Goal: Task Accomplishment & Management: Manage account settings

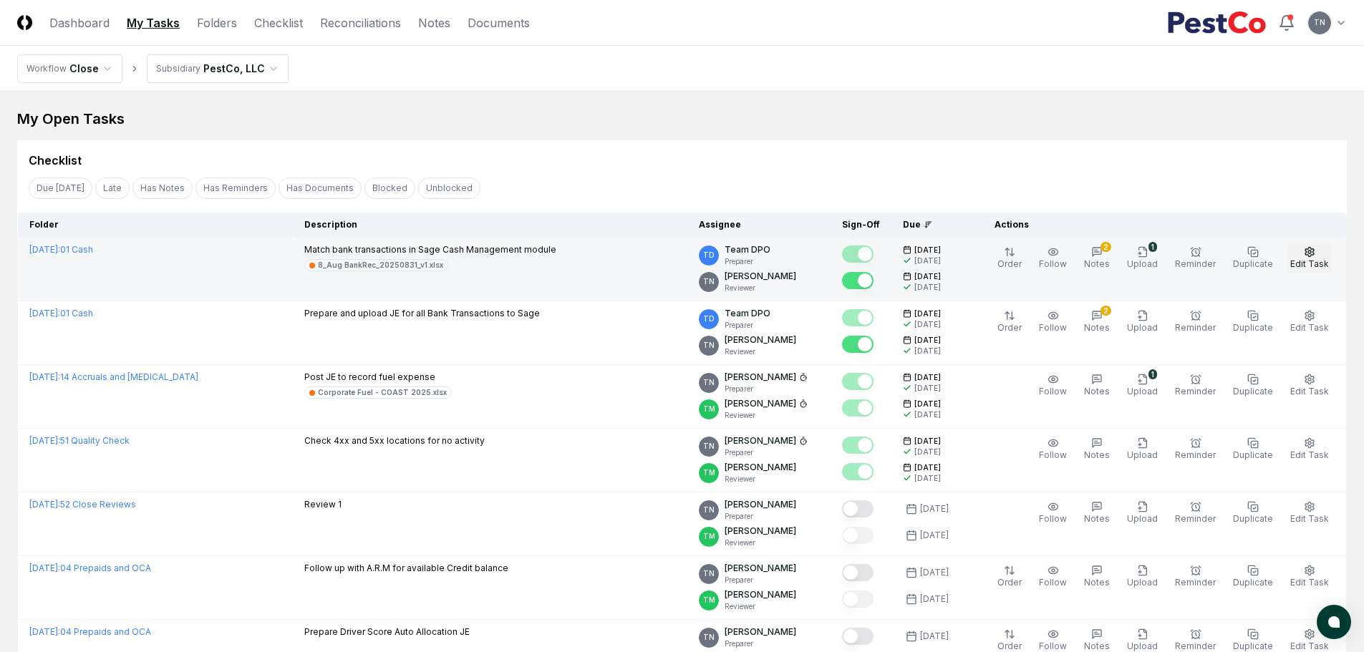
click at [1314, 253] on icon "button" at bounding box center [1308, 251] width 11 height 11
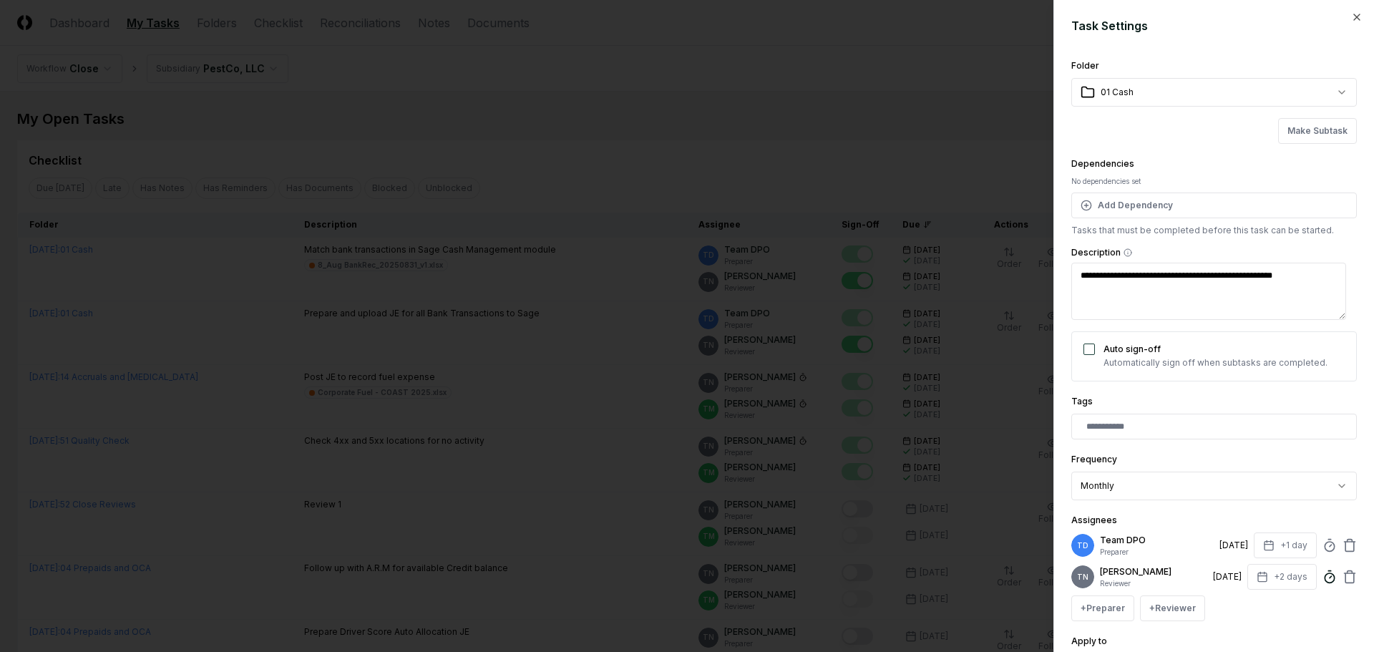
click at [1323, 571] on icon at bounding box center [1330, 577] width 14 height 14
type textarea "*"
type input "*****"
click at [1303, 616] on div "+ Preparer + Reviewer" at bounding box center [1215, 609] width 286 height 26
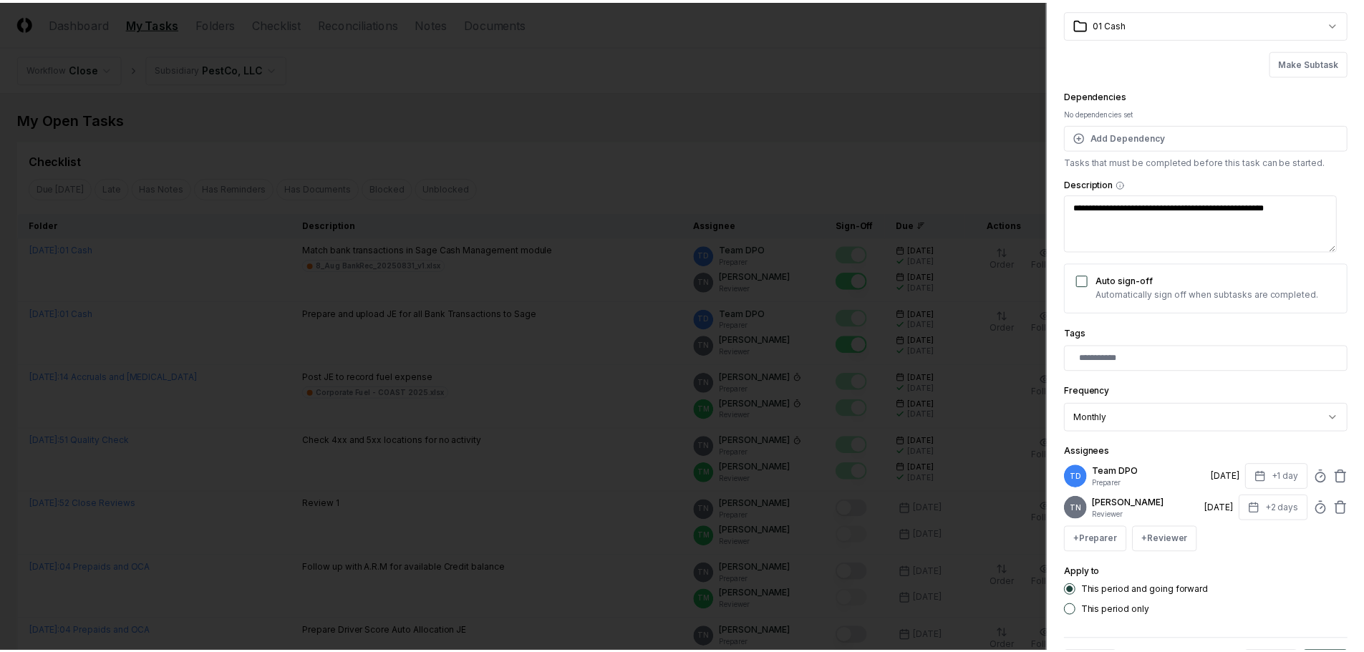
scroll to position [125, 0]
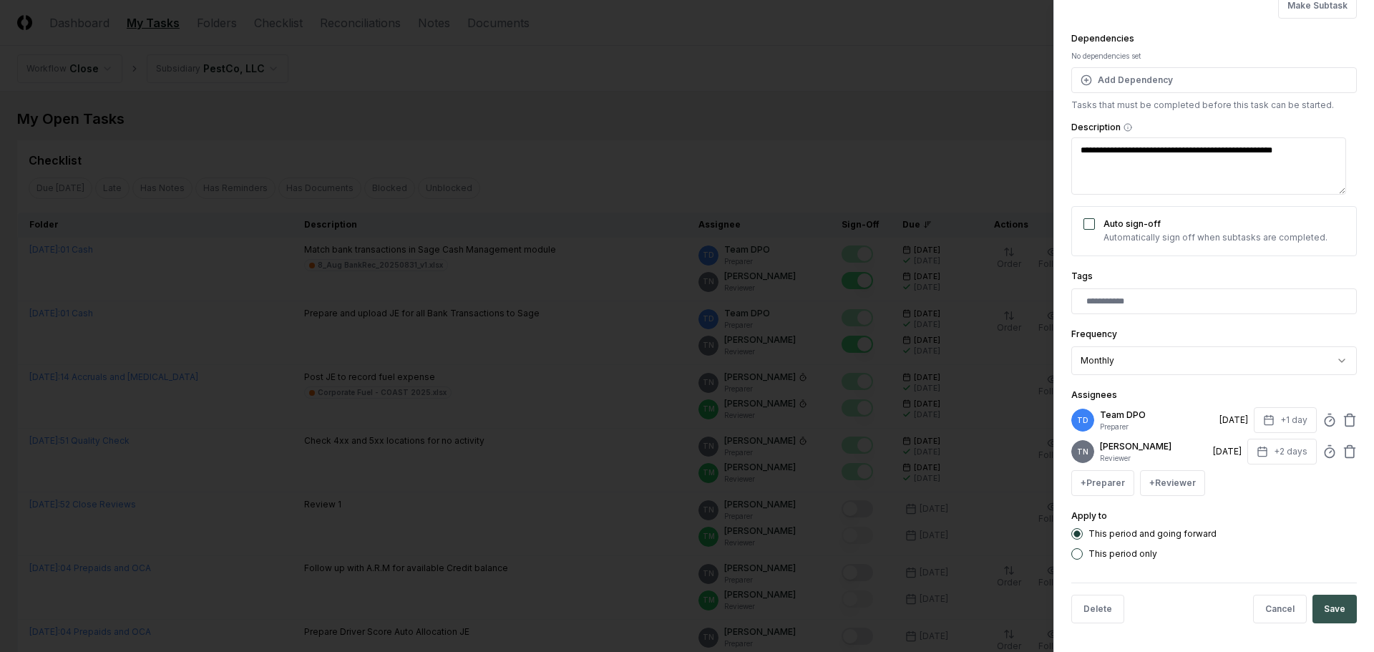
click at [1321, 611] on button "Save" at bounding box center [1335, 609] width 44 height 29
type textarea "*"
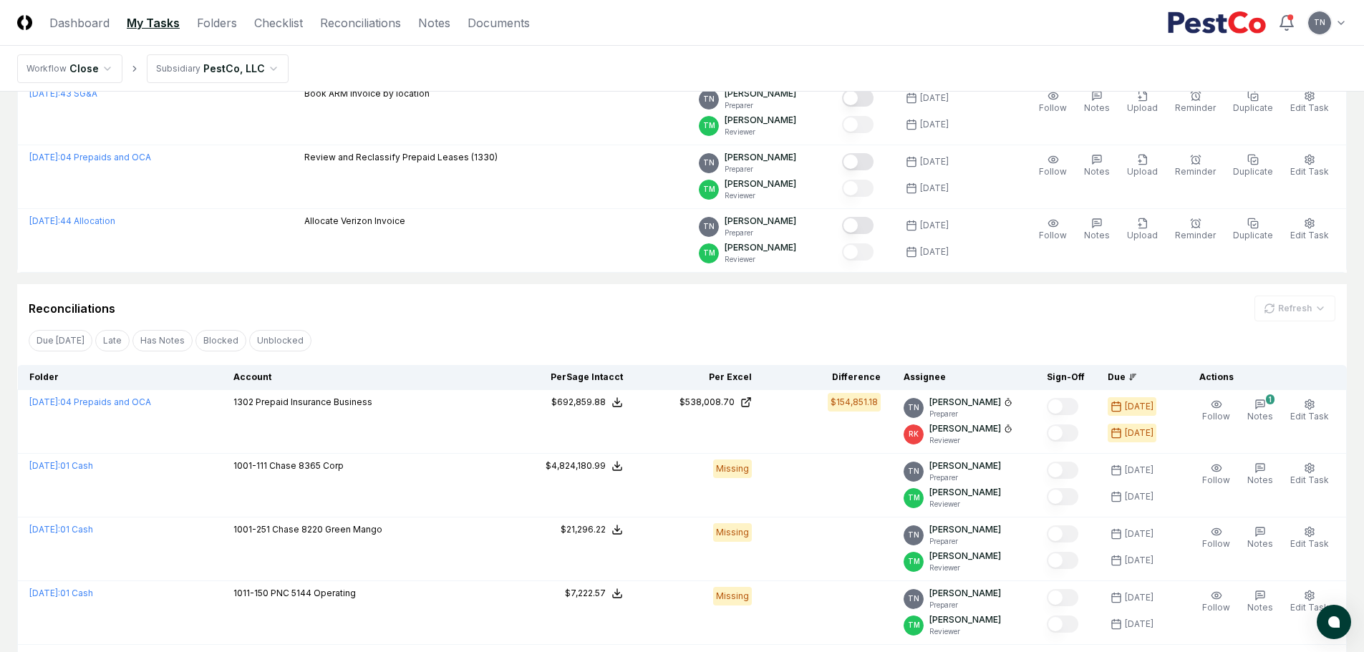
scroll to position [644, 0]
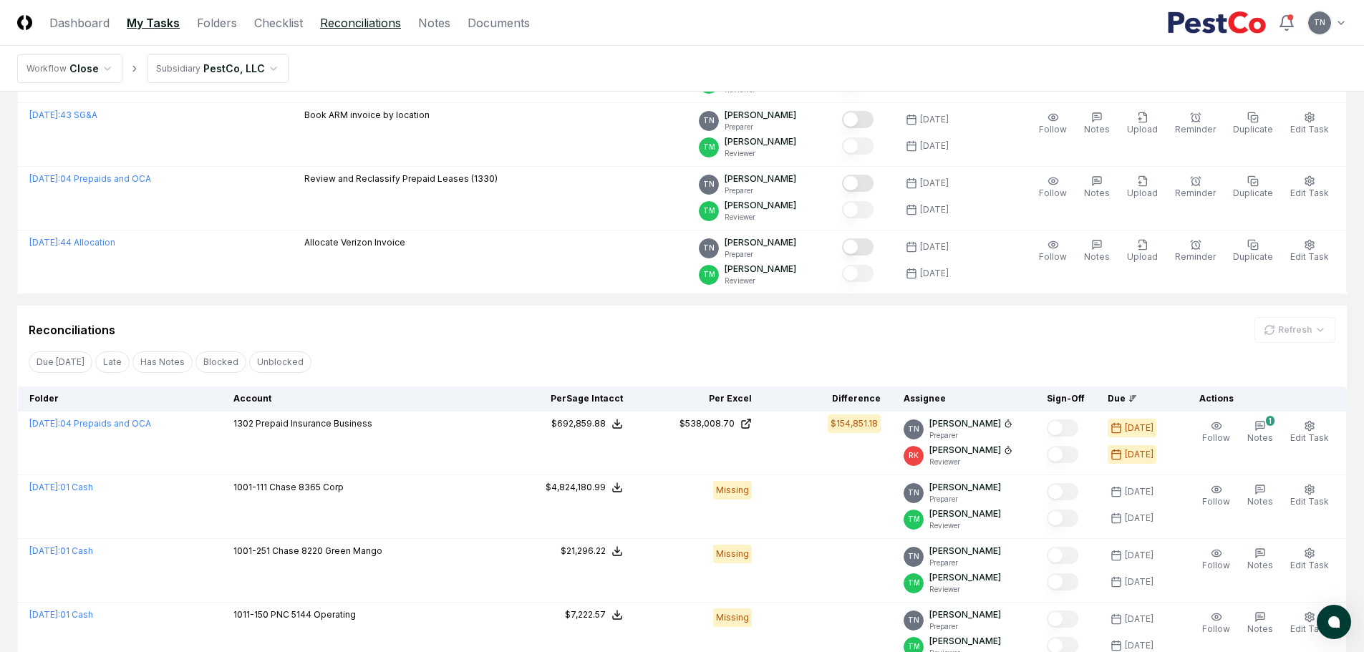
click at [369, 31] on link "Reconciliations" at bounding box center [360, 22] width 81 height 17
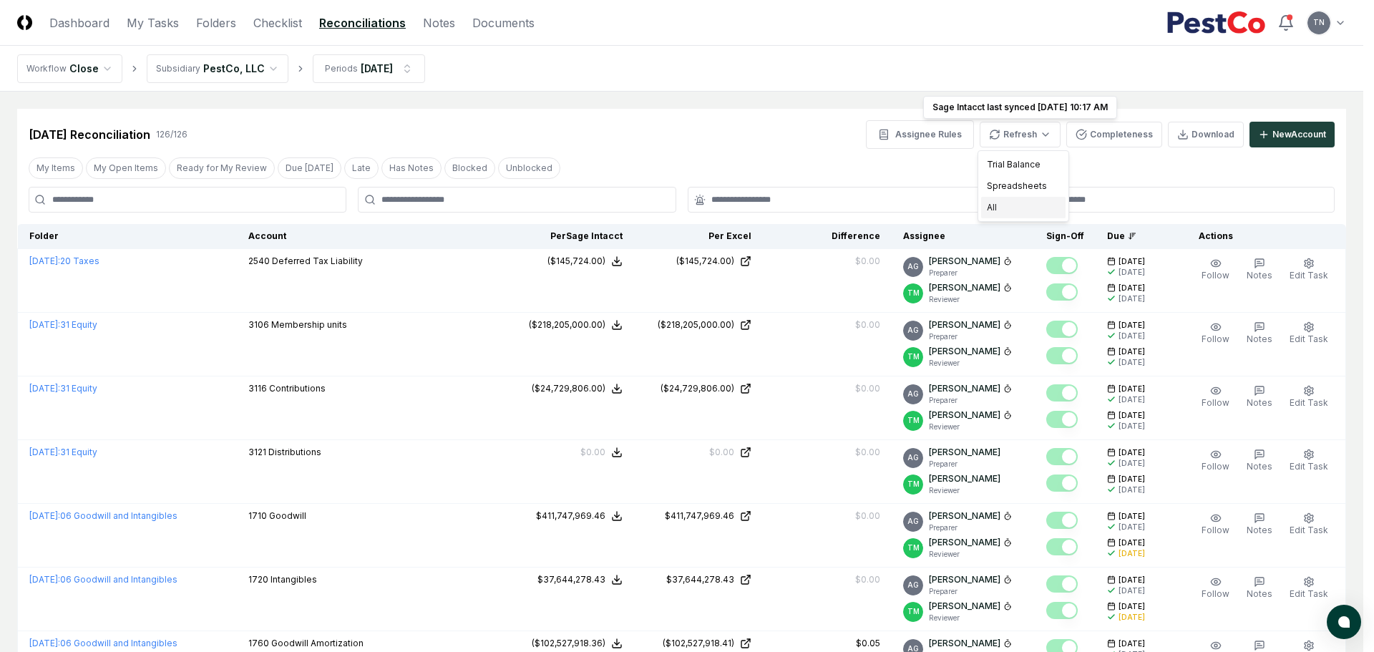
click at [1019, 213] on div "All" at bounding box center [1023, 207] width 84 height 21
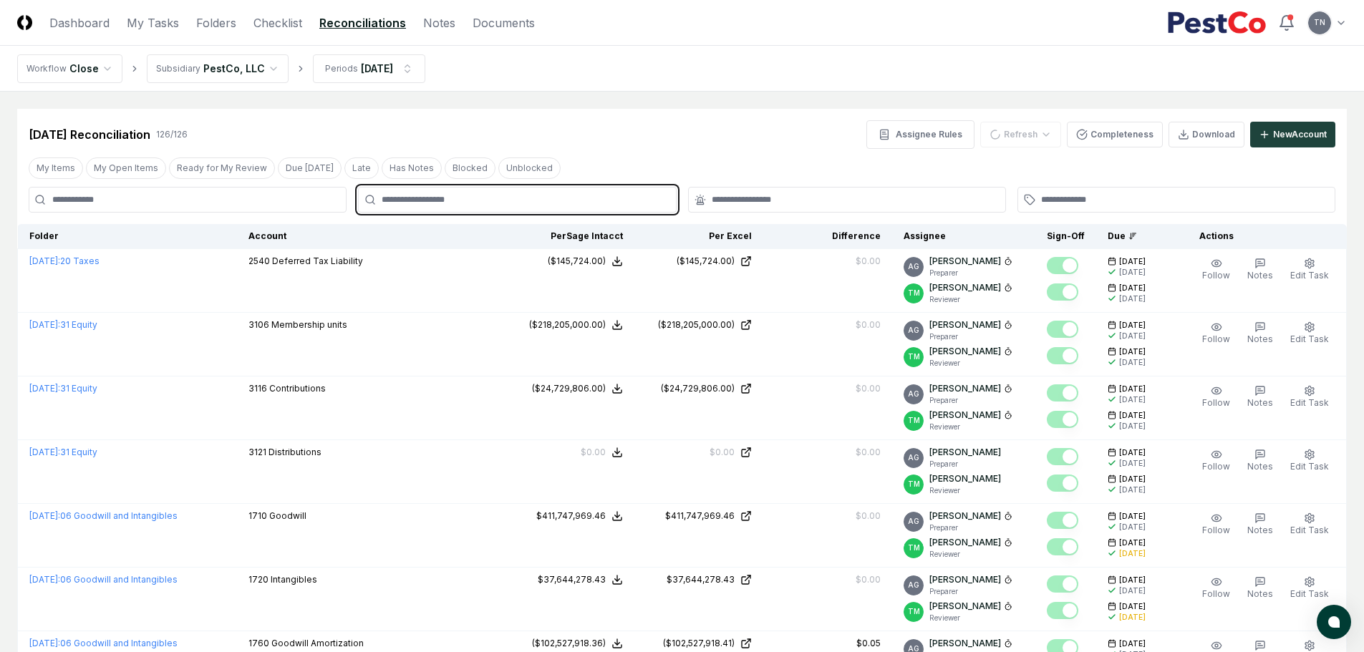
click at [511, 201] on input "text" at bounding box center [524, 199] width 285 height 13
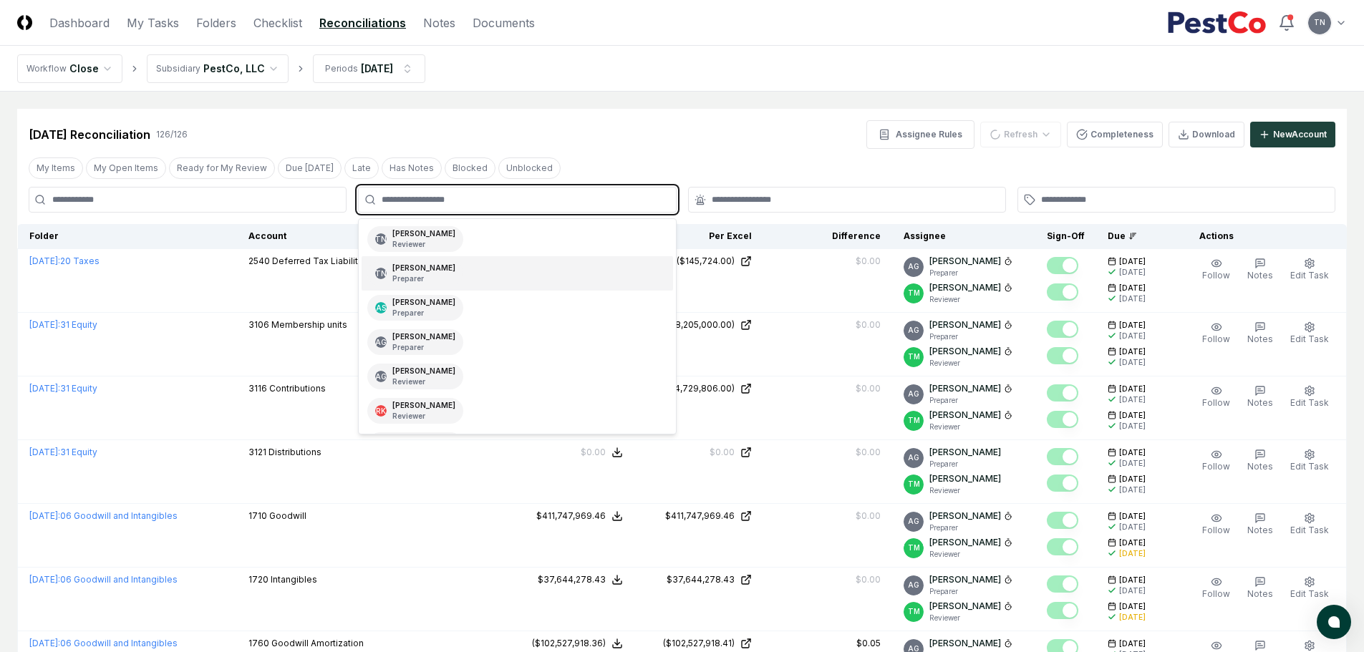
click at [478, 275] on div "TN Thang Nguyen Preparer" at bounding box center [516, 273] width 311 height 34
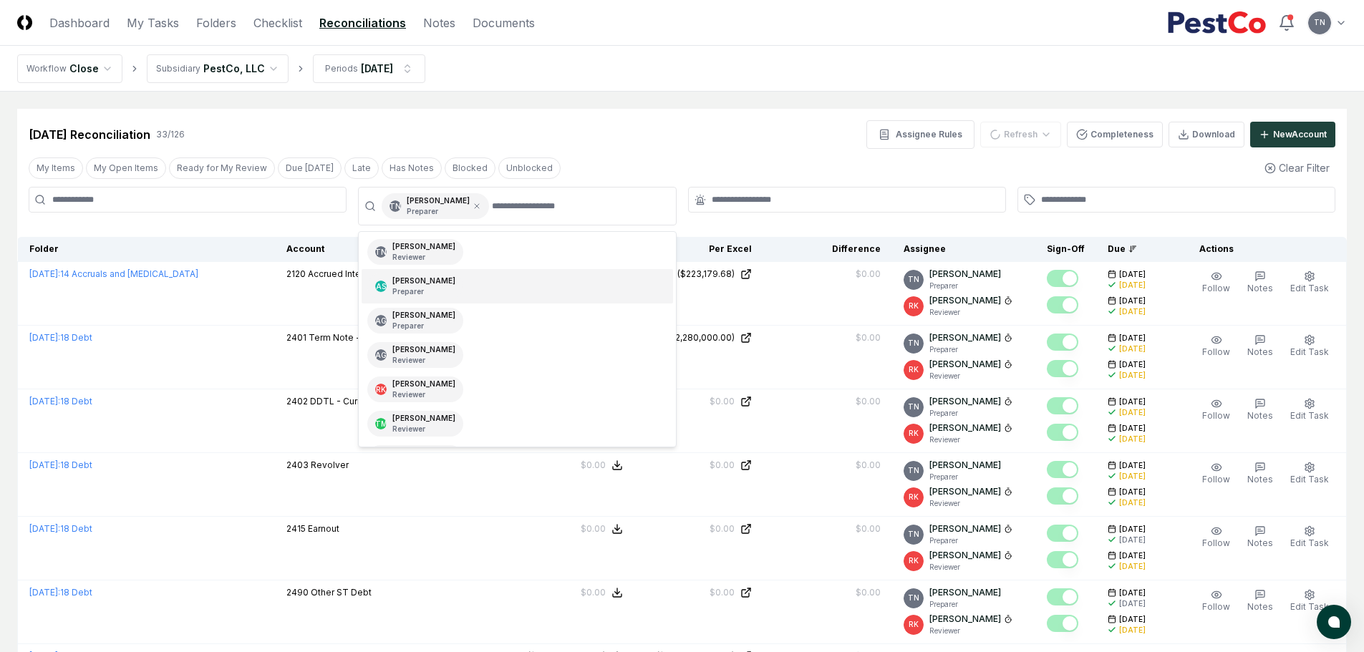
click at [789, 143] on div "Aug 2025 Reconciliation 33 / 126 Assignee Rules Refresh Completeness Download N…" at bounding box center [682, 134] width 1306 height 29
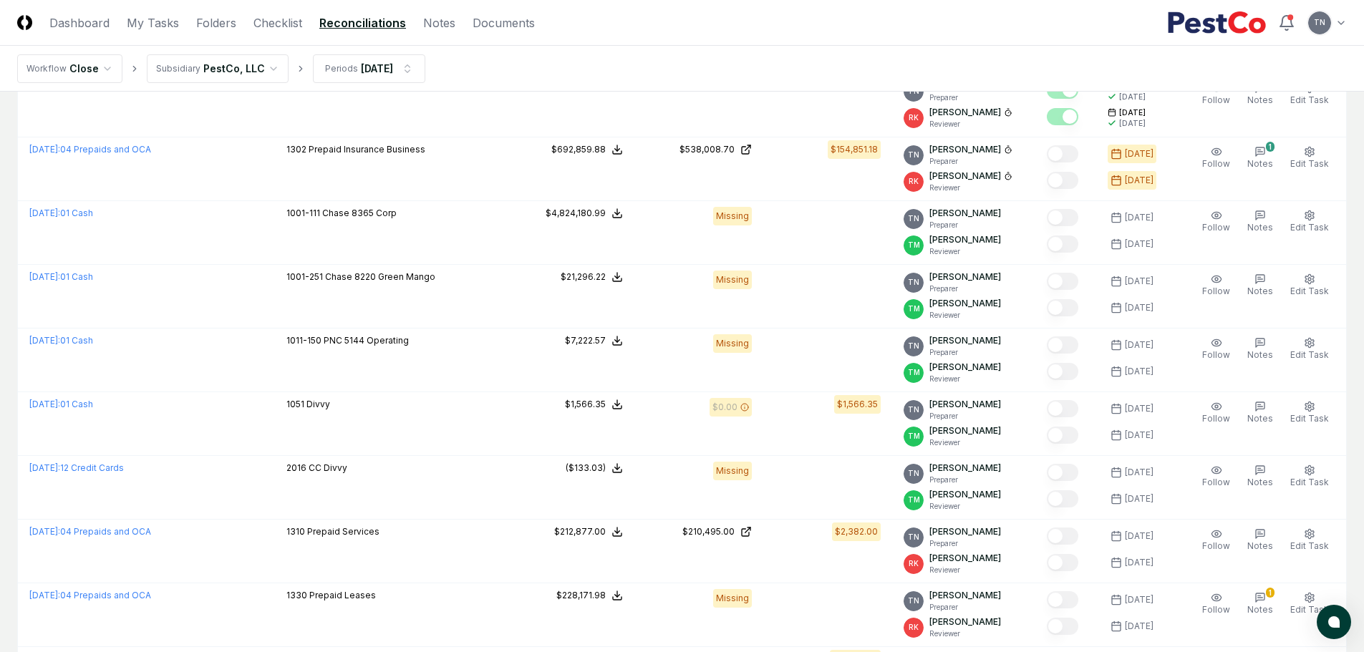
scroll to position [644, 0]
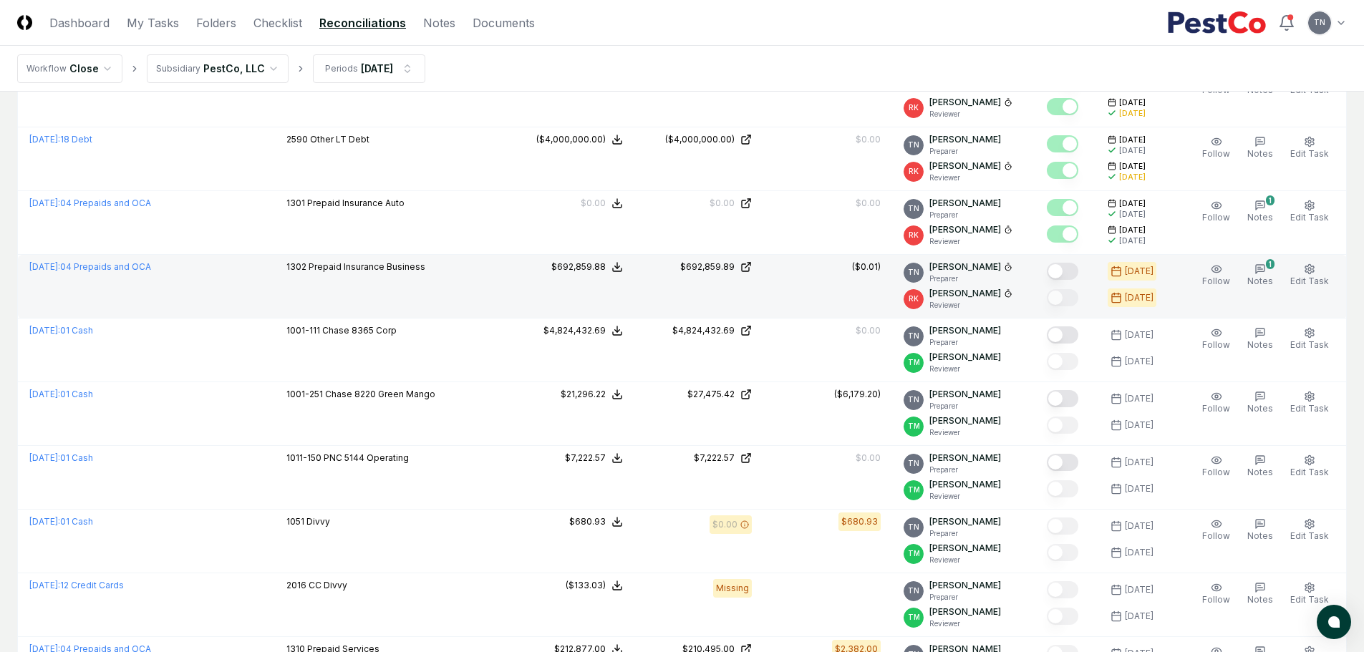
click at [1067, 271] on button "Mark complete" at bounding box center [1062, 271] width 31 height 17
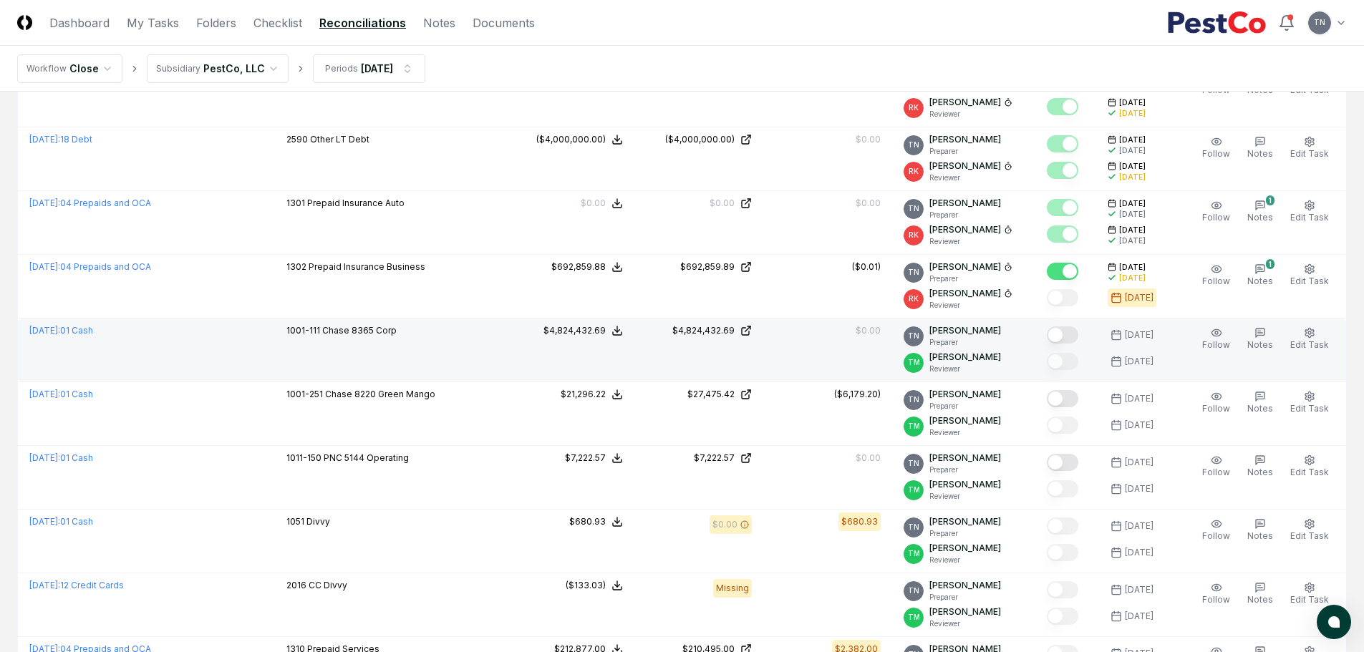
click at [1069, 334] on button "Mark complete" at bounding box center [1062, 334] width 31 height 17
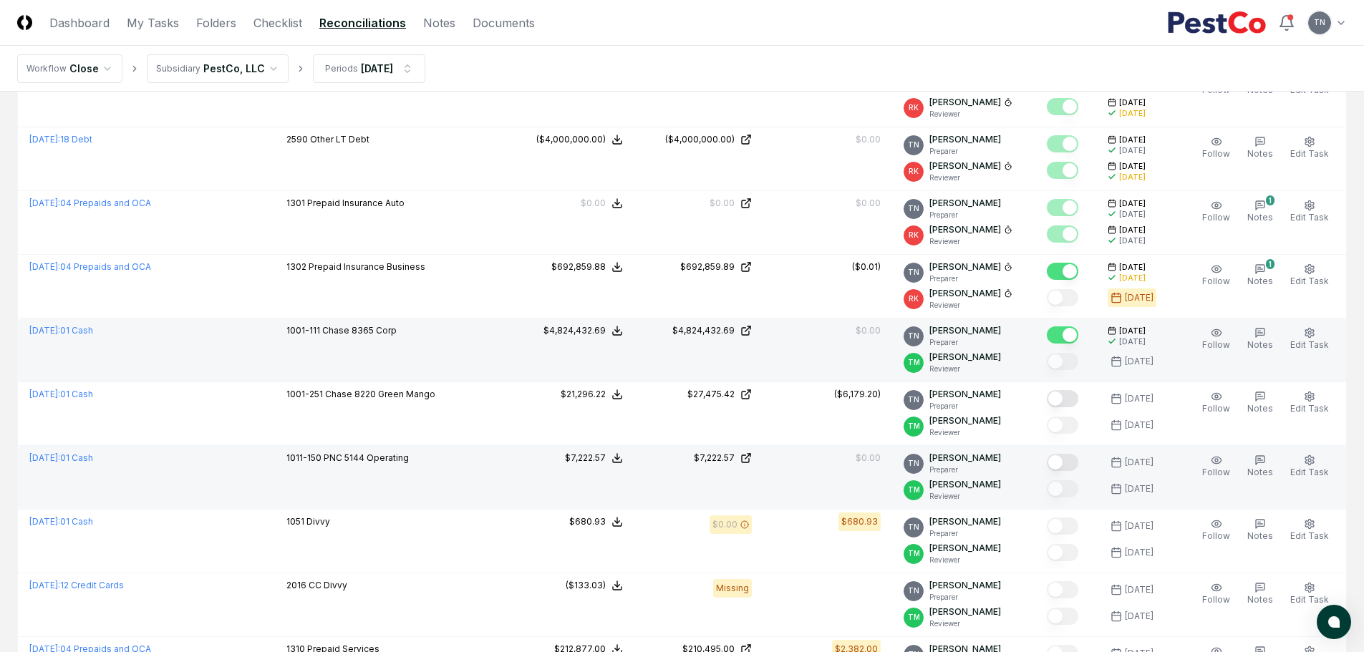
click at [1074, 461] on button "Mark complete" at bounding box center [1062, 462] width 31 height 17
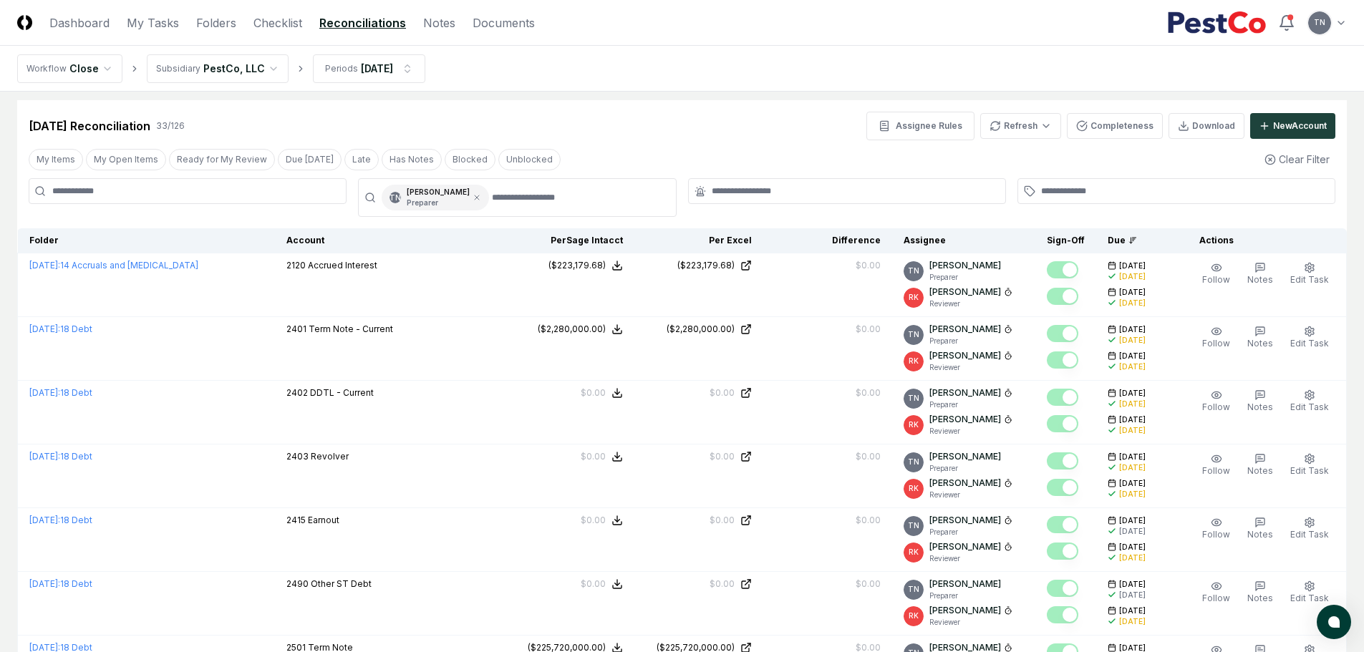
scroll to position [0, 0]
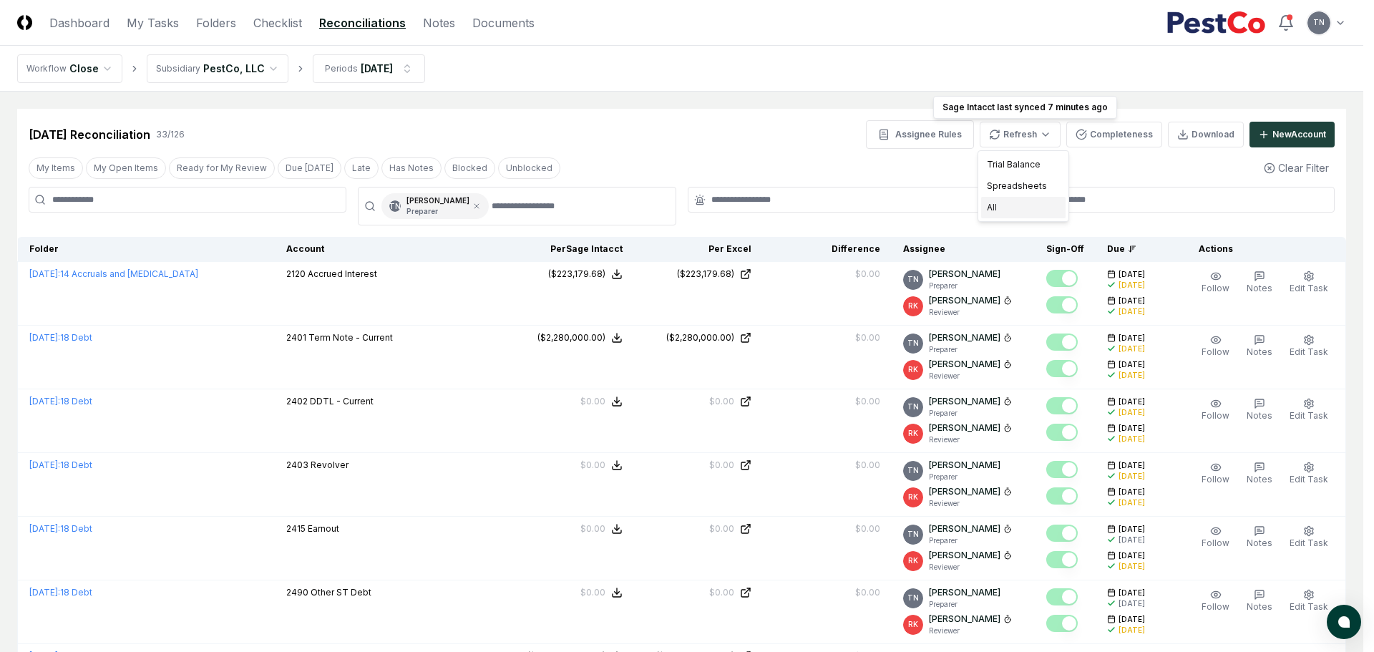
click at [1006, 207] on div "All" at bounding box center [1023, 207] width 84 height 21
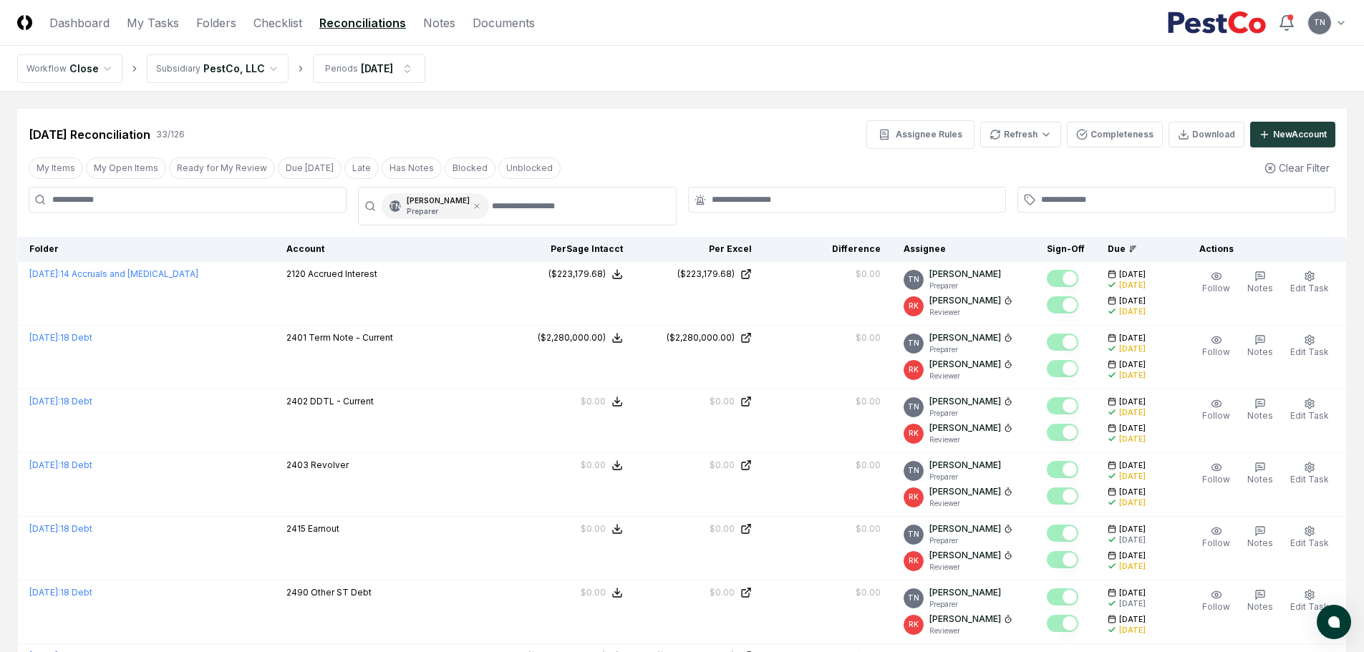
click at [161, 13] on header "CloseCore Dashboard My Tasks Folders Checklist Reconciliations Notes Documents …" at bounding box center [682, 23] width 1364 height 46
click at [160, 26] on link "My Tasks" at bounding box center [153, 22] width 52 height 17
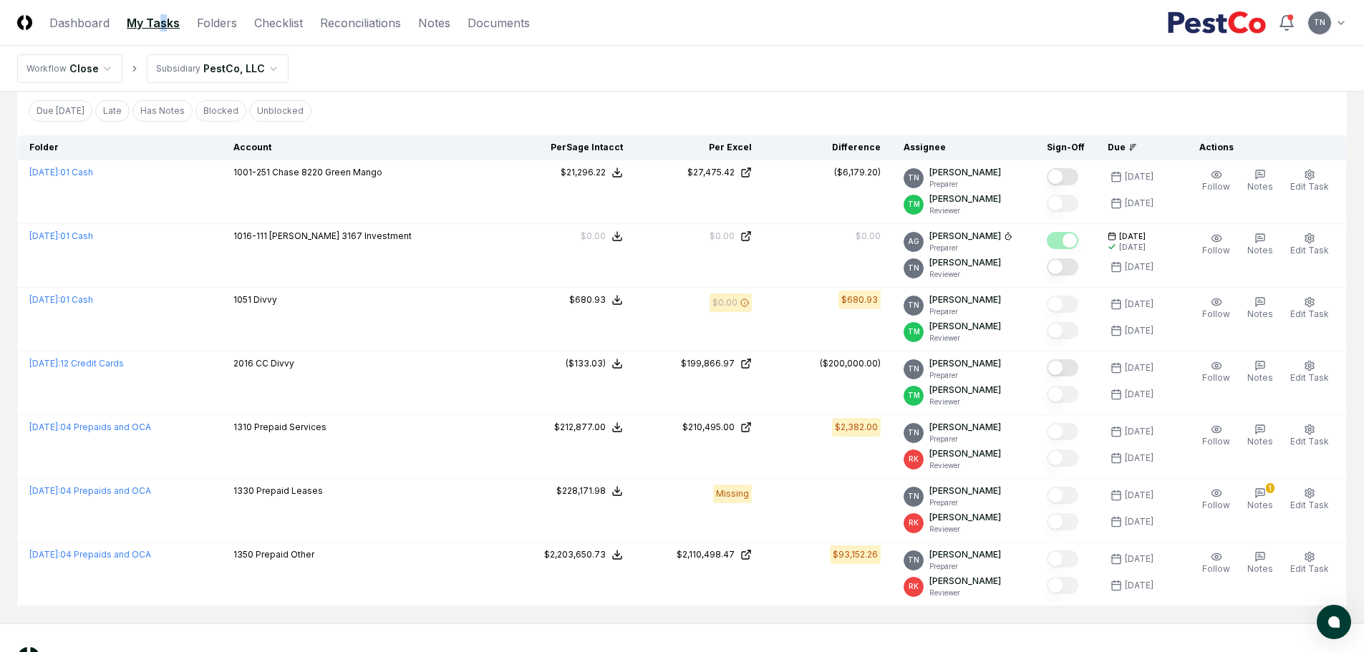
scroll to position [644, 0]
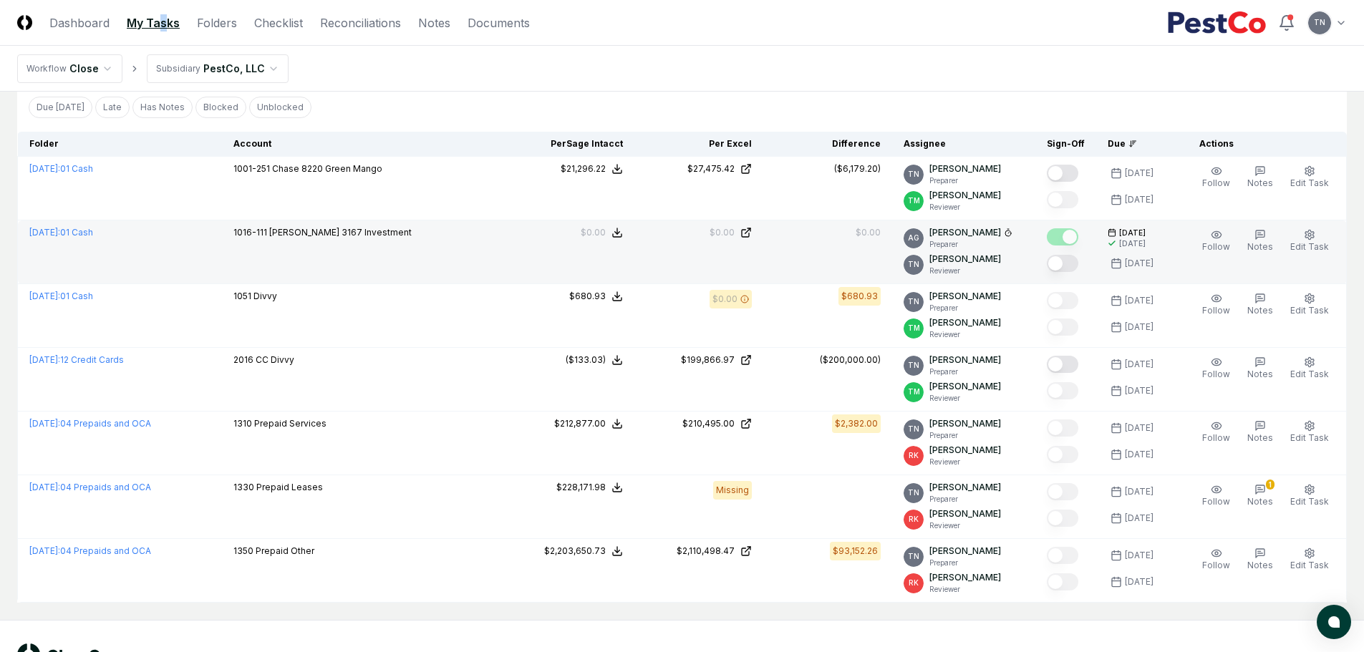
click at [1072, 269] on button "Mark complete" at bounding box center [1062, 263] width 31 height 17
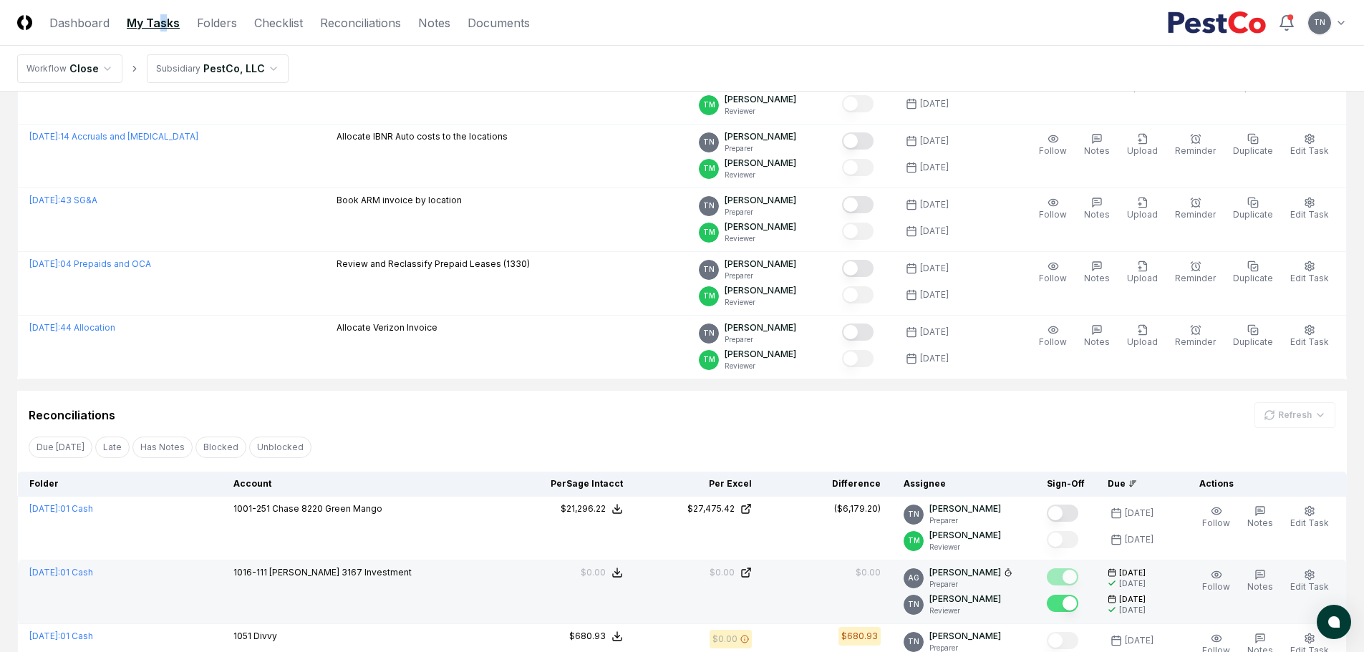
scroll to position [0, 0]
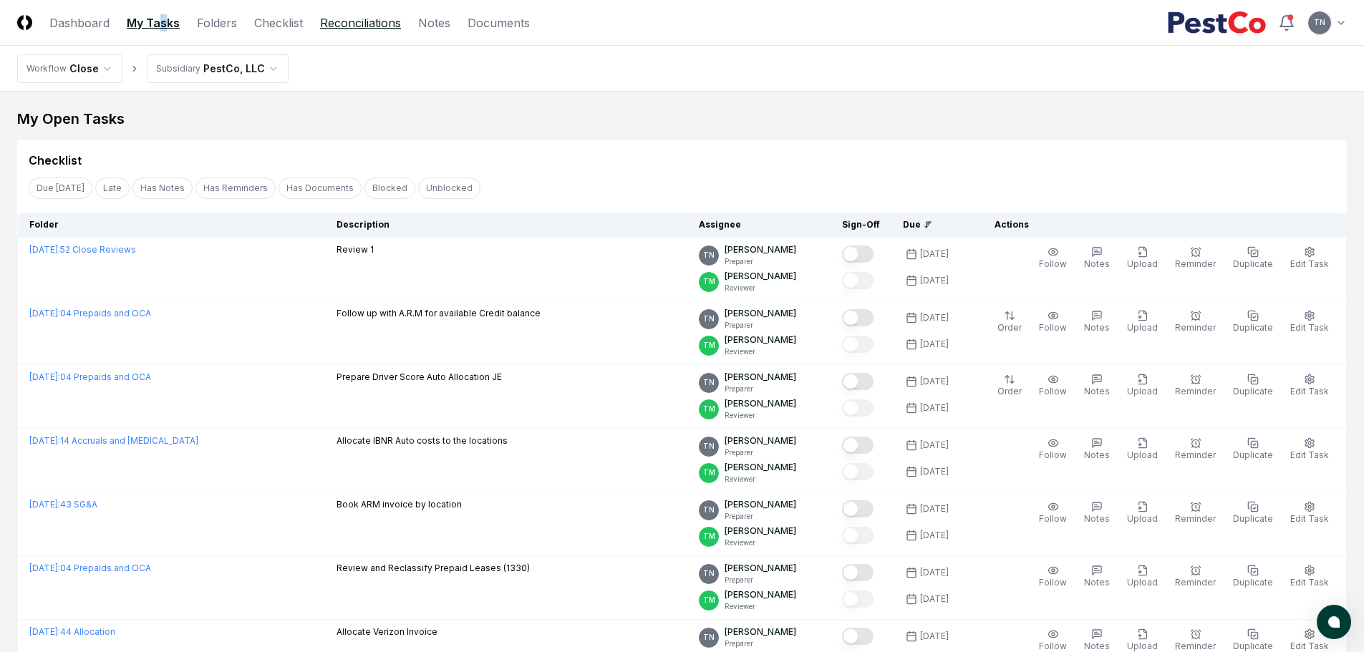
click at [334, 24] on link "Reconciliations" at bounding box center [360, 22] width 81 height 17
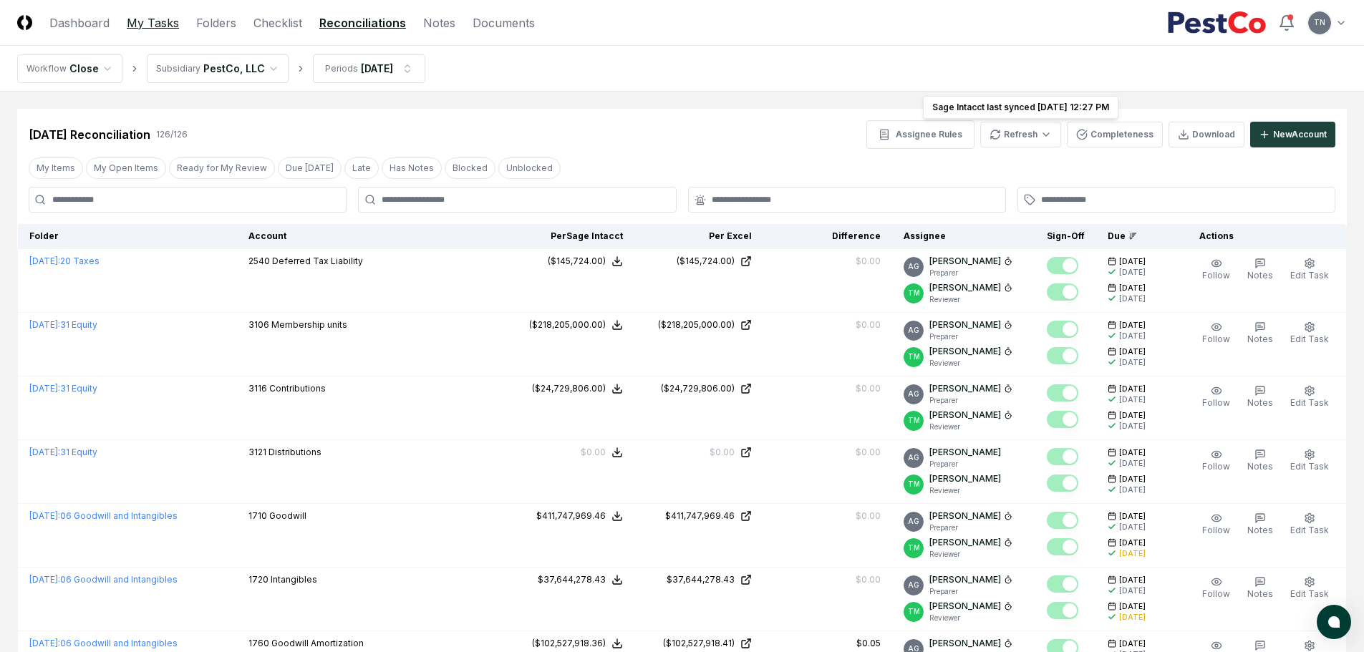
click at [162, 23] on link "My Tasks" at bounding box center [153, 22] width 52 height 17
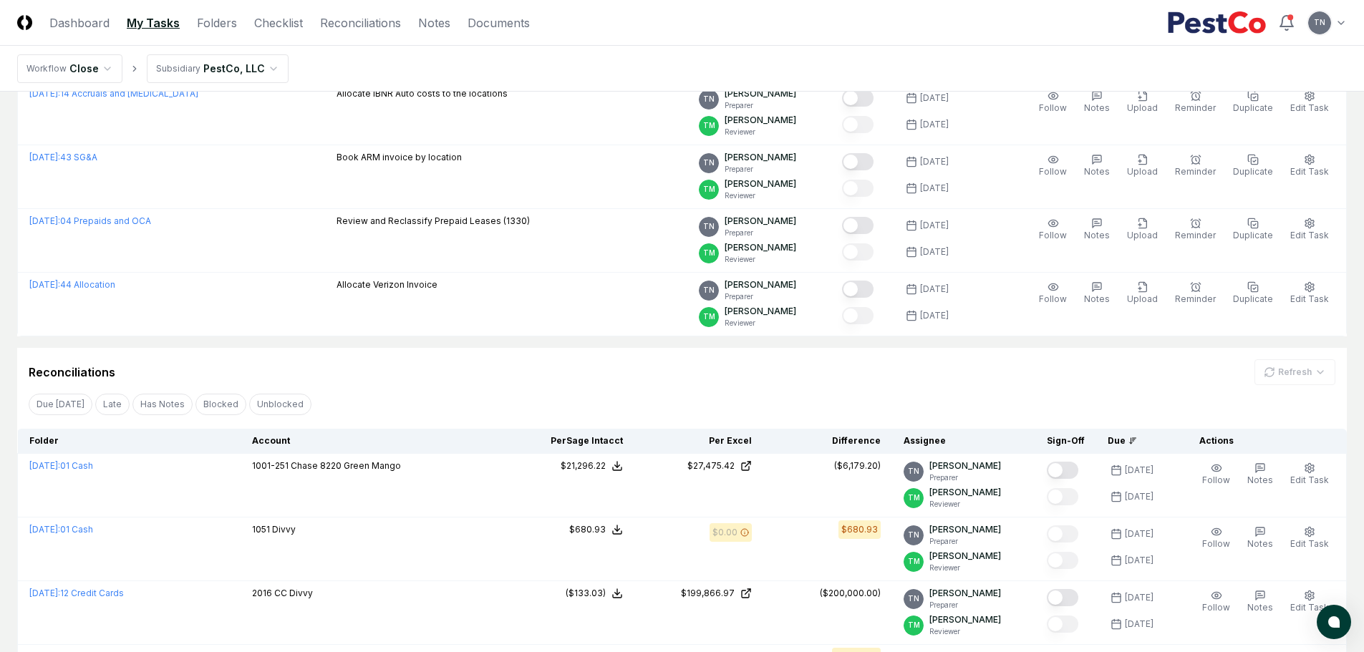
scroll to position [573, 0]
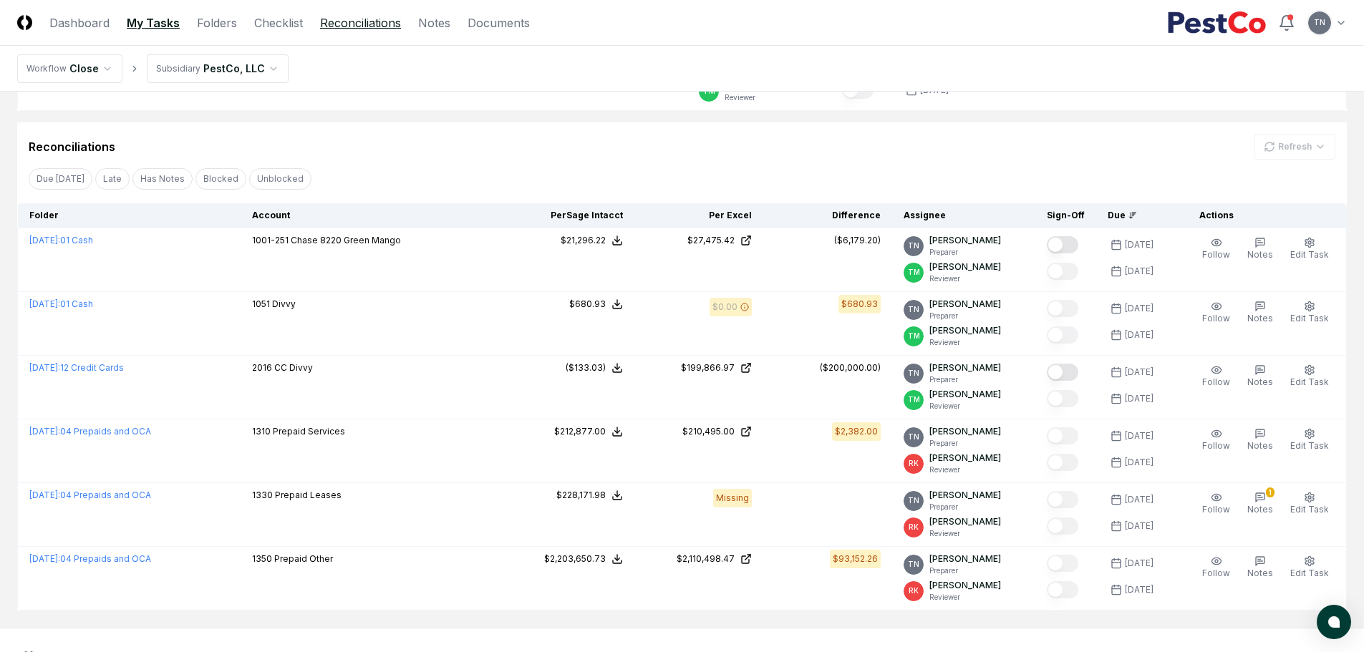
click at [376, 21] on link "Reconciliations" at bounding box center [360, 22] width 81 height 17
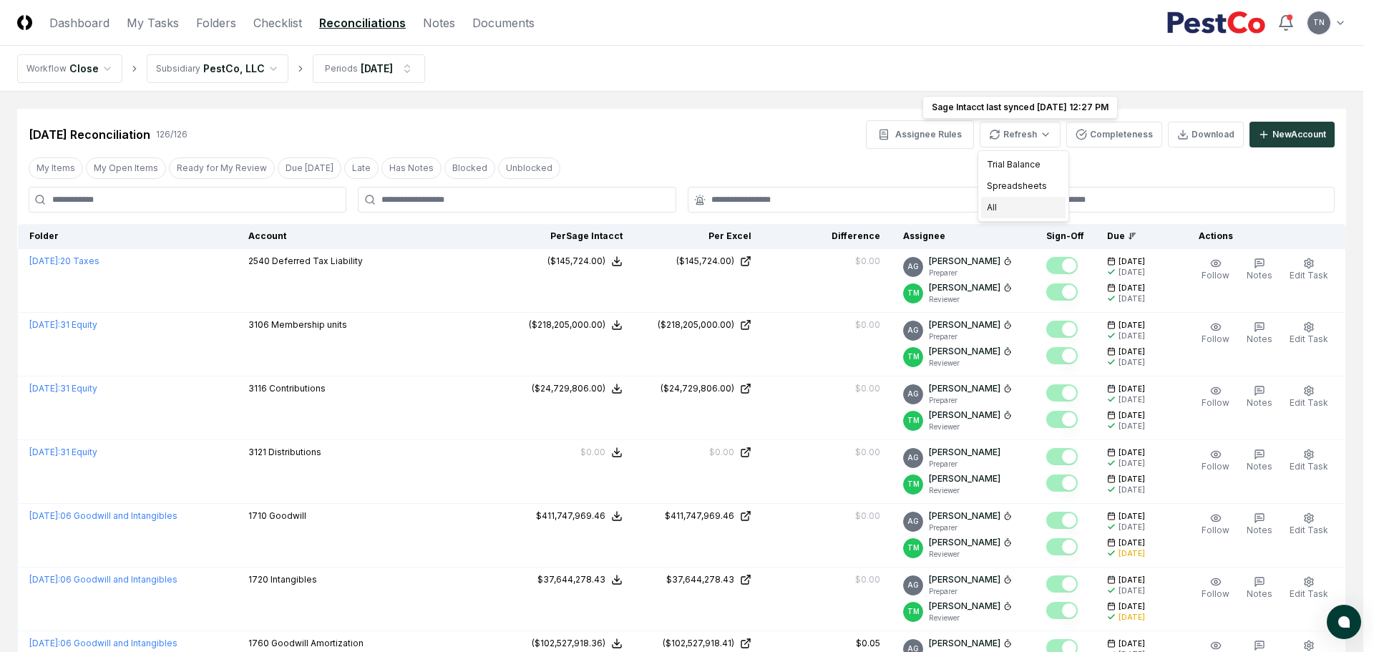
click at [1013, 205] on div "All" at bounding box center [1023, 207] width 84 height 21
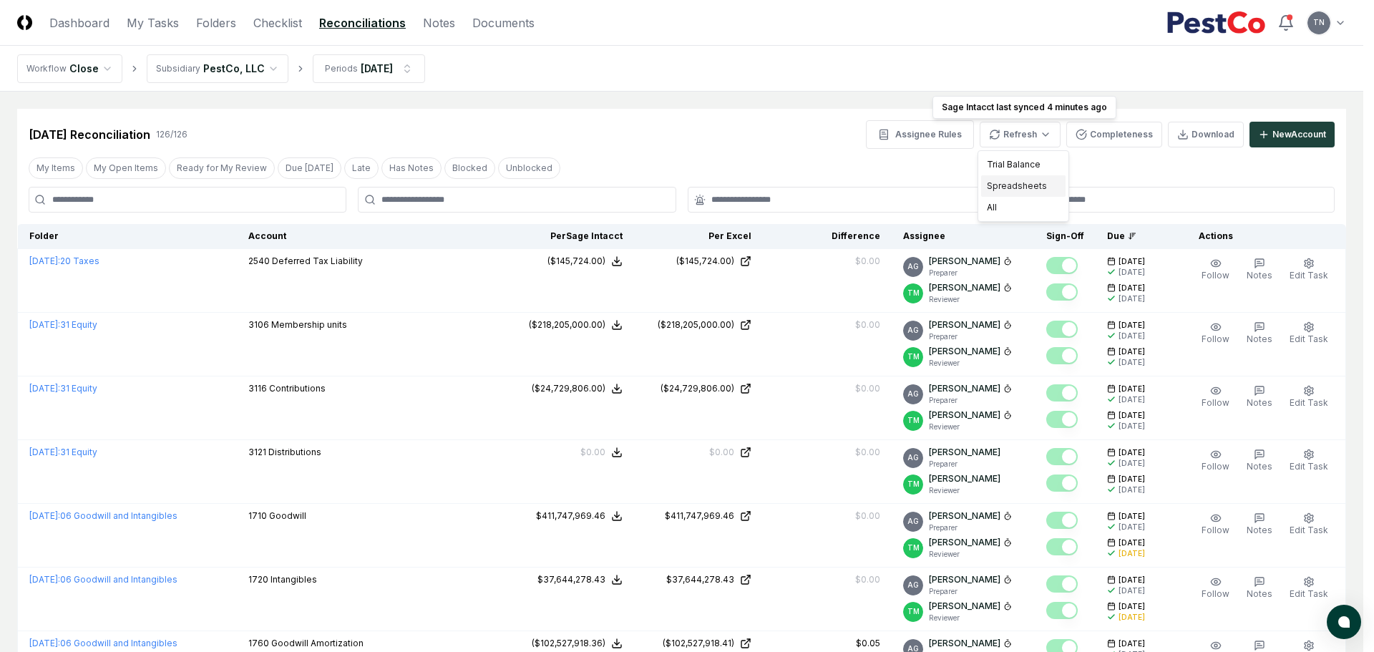
click at [1035, 185] on div "Spreadsheets" at bounding box center [1023, 185] width 84 height 21
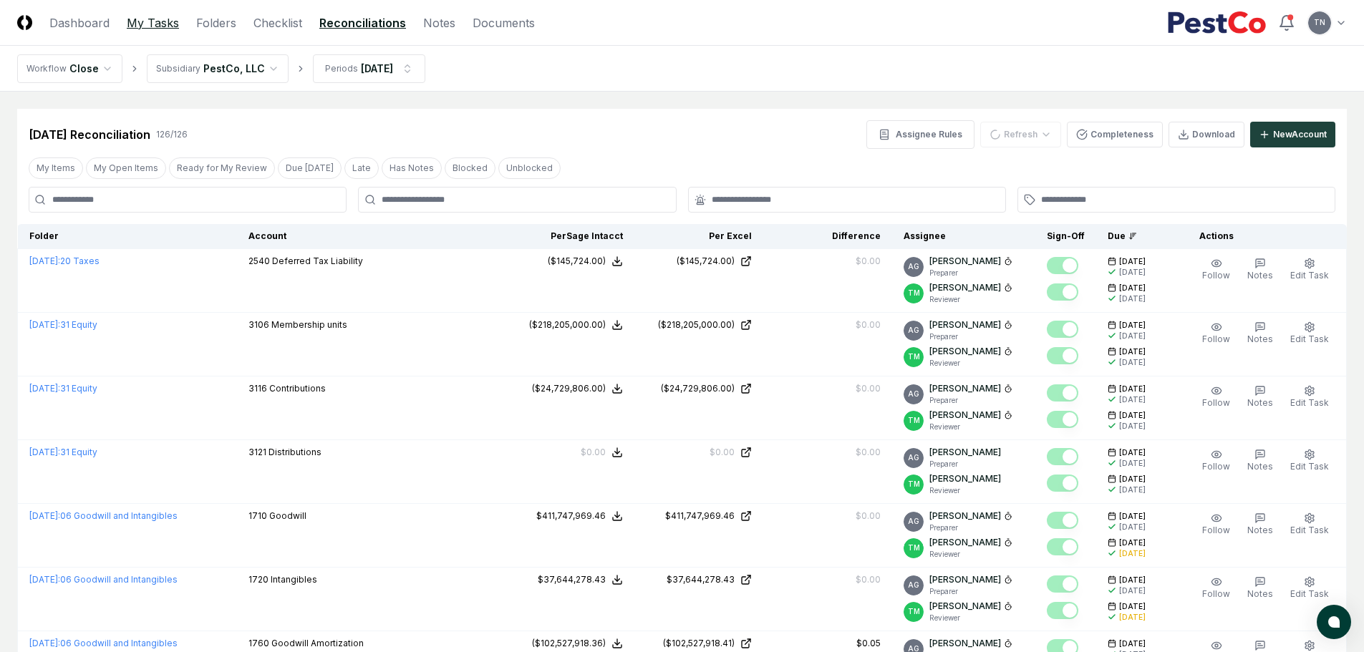
click at [162, 27] on link "My Tasks" at bounding box center [153, 22] width 52 height 17
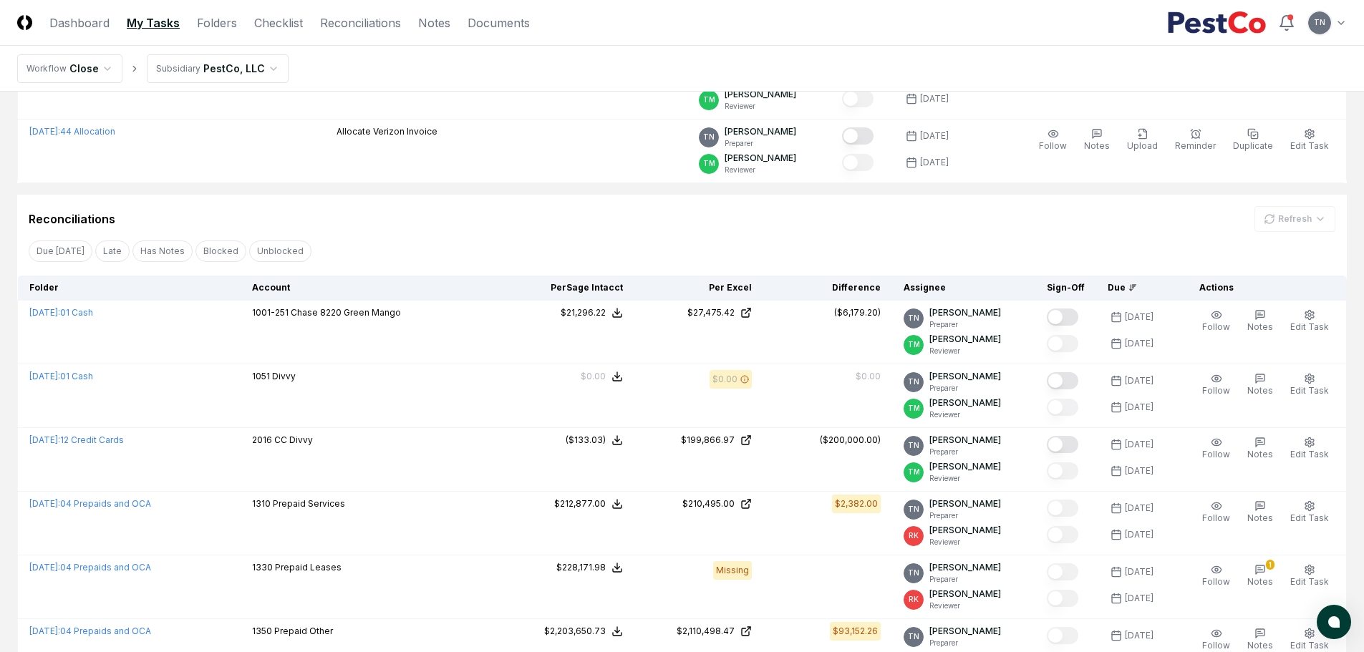
scroll to position [501, 0]
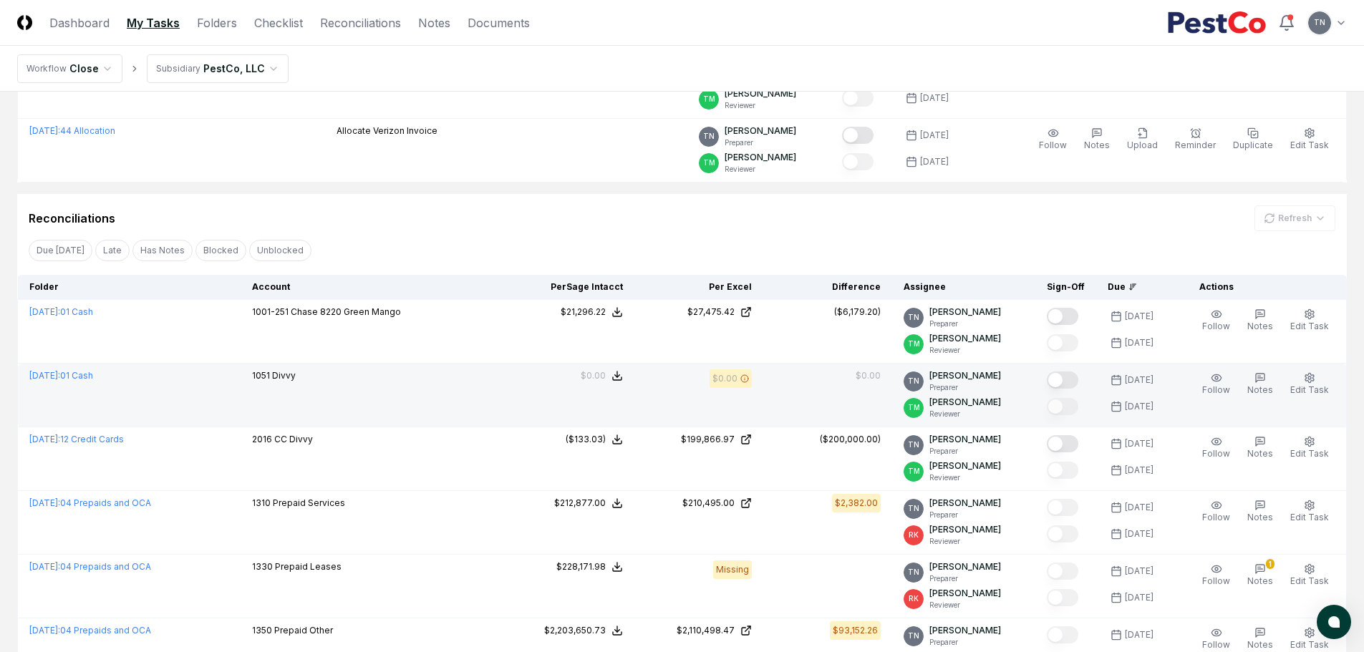
click at [1068, 377] on button "Mark complete" at bounding box center [1062, 380] width 31 height 17
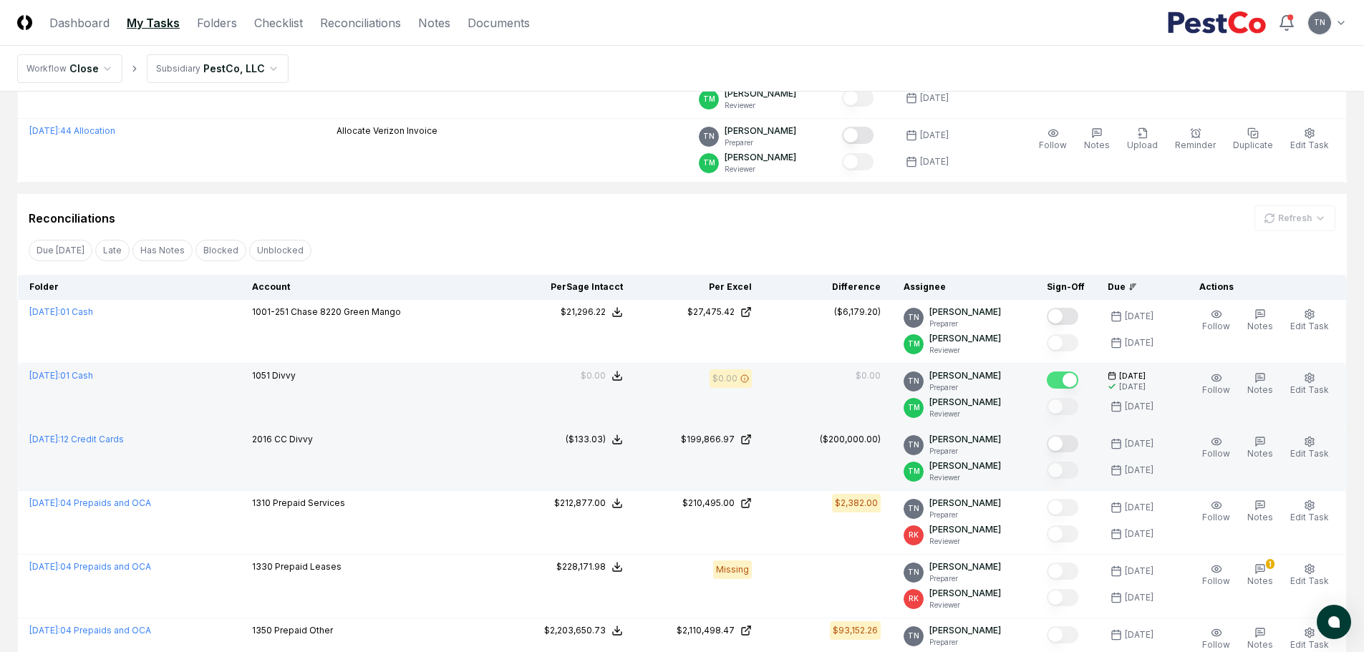
click at [1064, 438] on button "Mark complete" at bounding box center [1062, 443] width 31 height 17
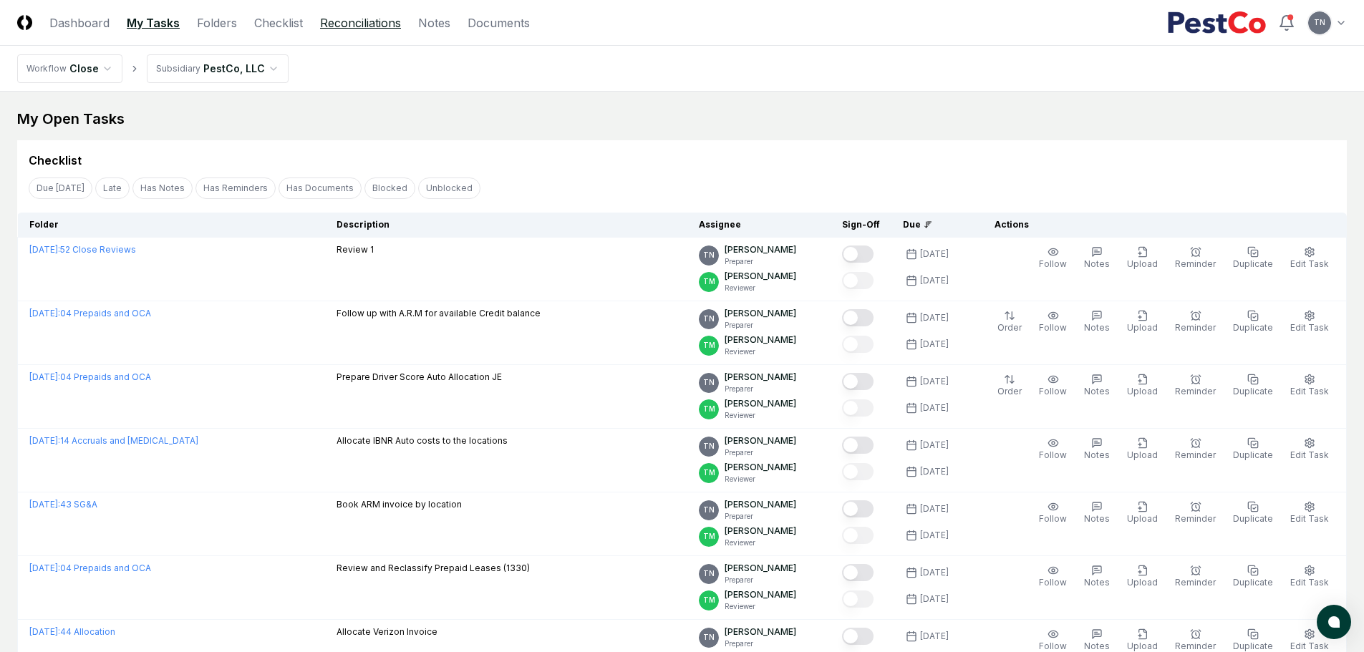
click at [370, 29] on link "Reconciliations" at bounding box center [360, 22] width 81 height 17
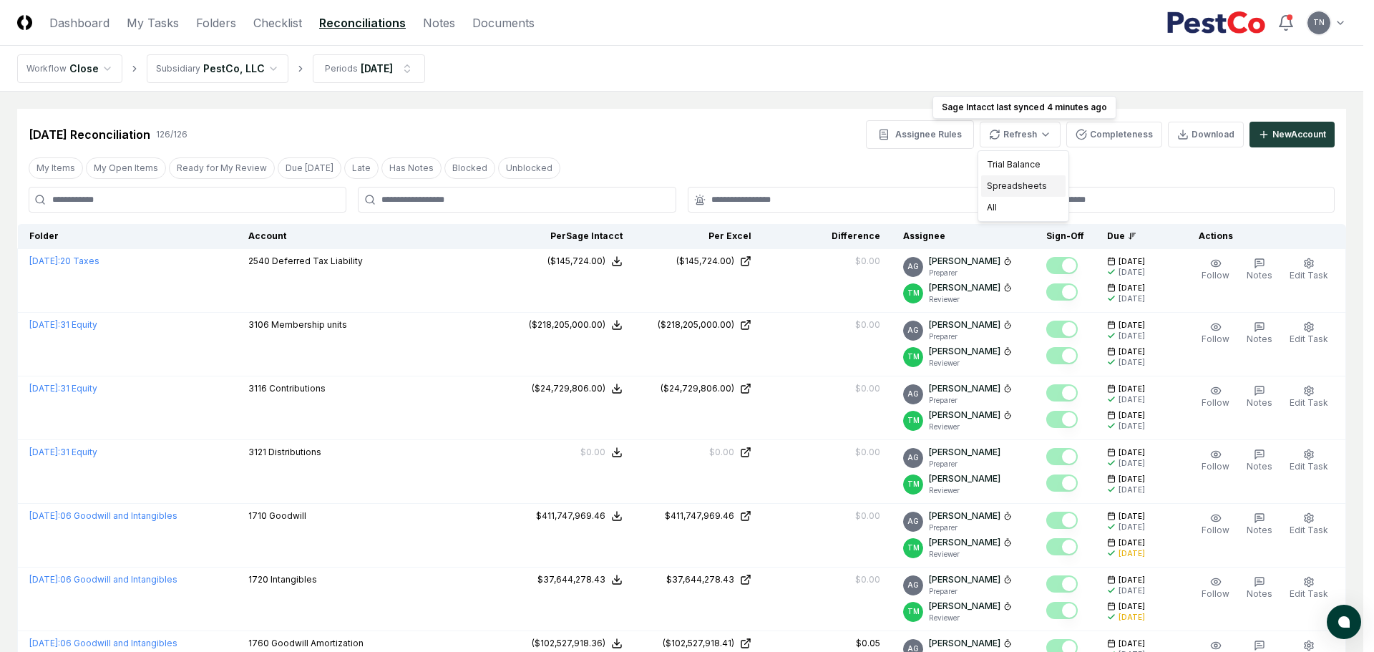
click at [1017, 182] on div "Spreadsheets" at bounding box center [1023, 185] width 84 height 21
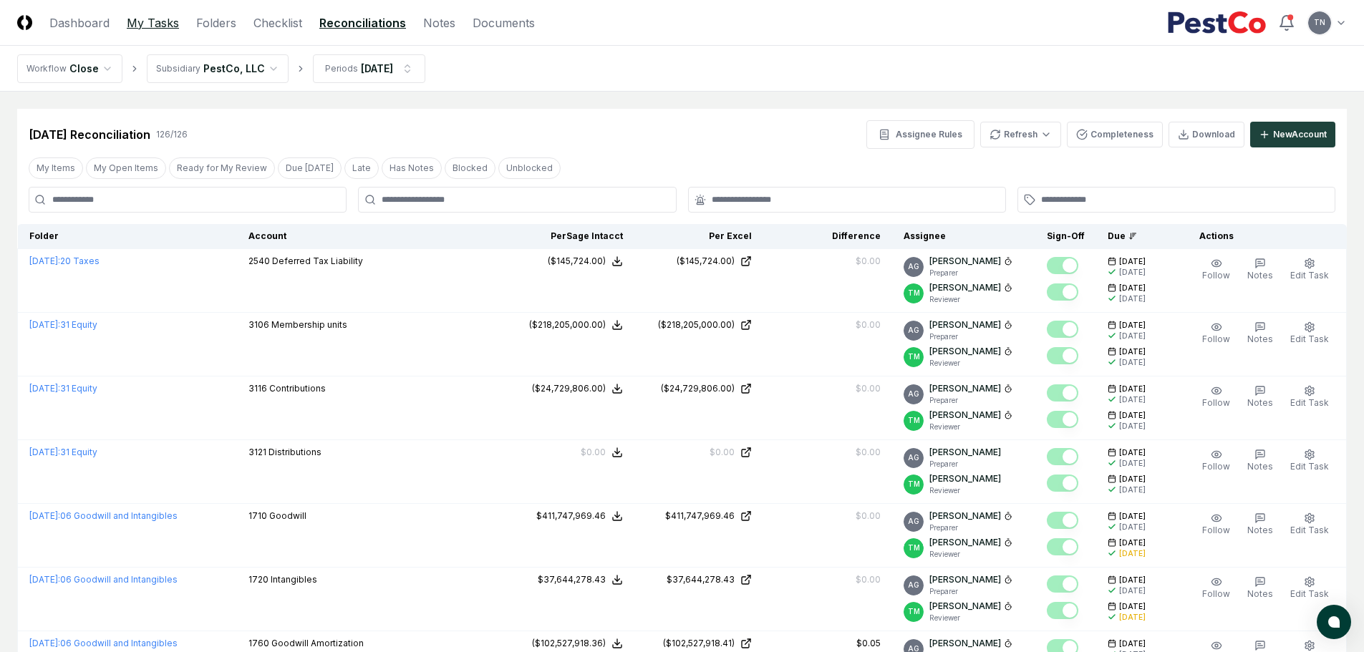
click at [139, 24] on link "My Tasks" at bounding box center [153, 22] width 52 height 17
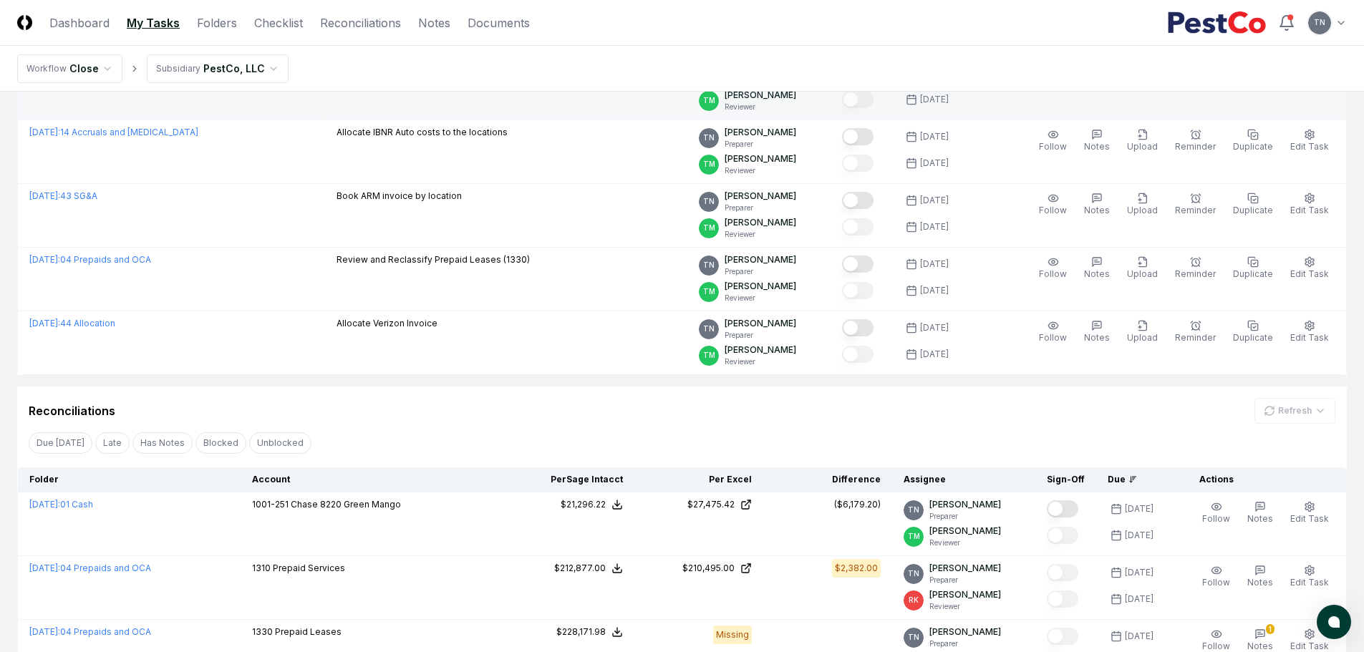
scroll to position [507, 0]
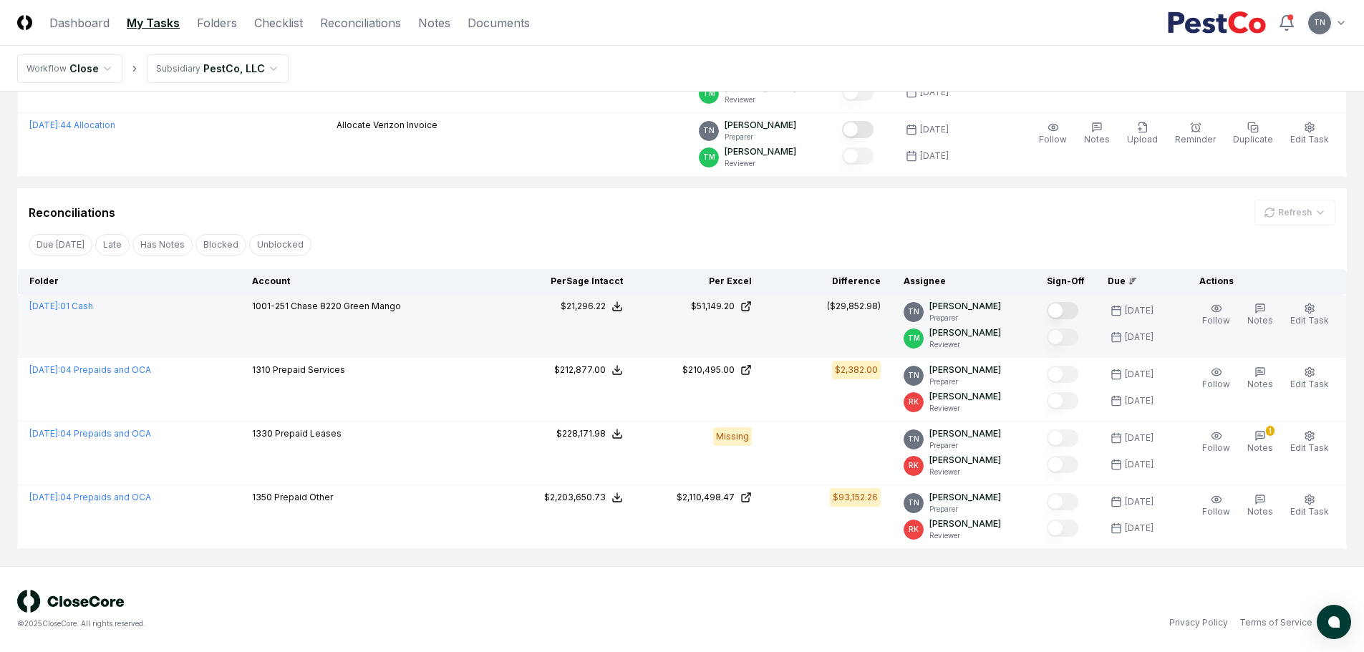
click at [1074, 313] on button "Mark complete" at bounding box center [1062, 310] width 31 height 17
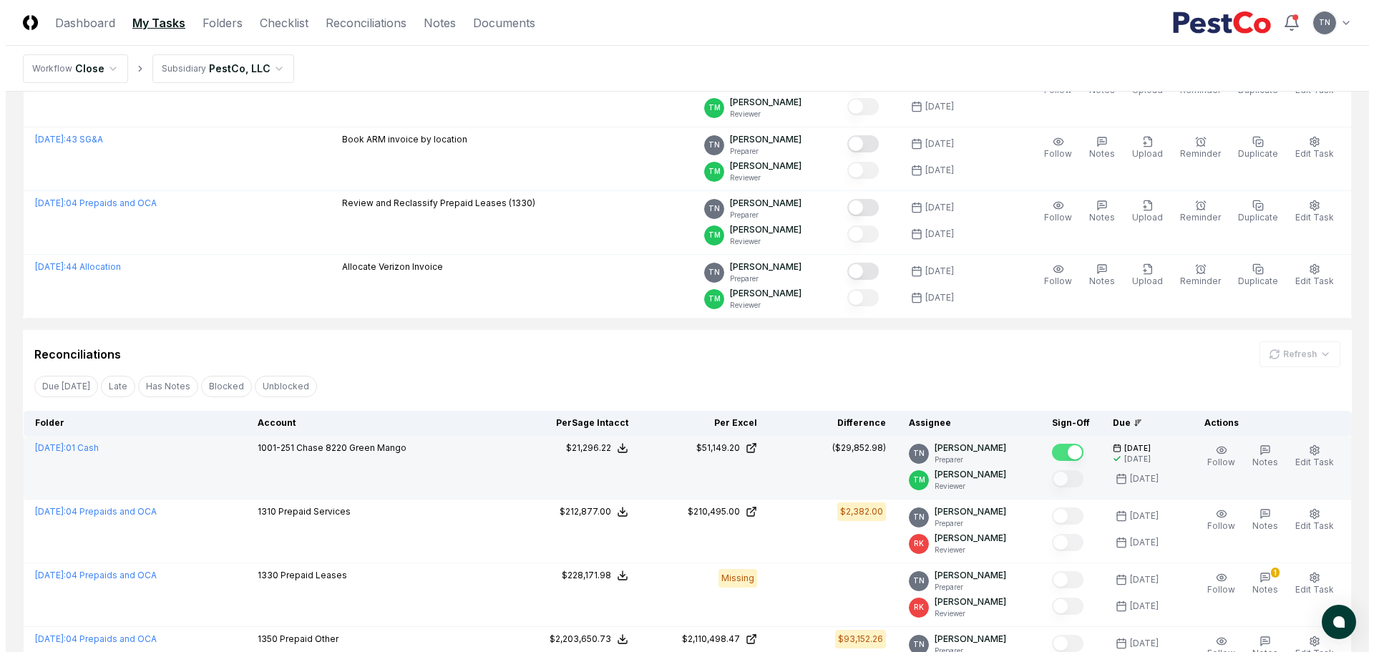
scroll to position [364, 0]
click at [1319, 455] on button "Edit Task" at bounding box center [1309, 458] width 44 height 30
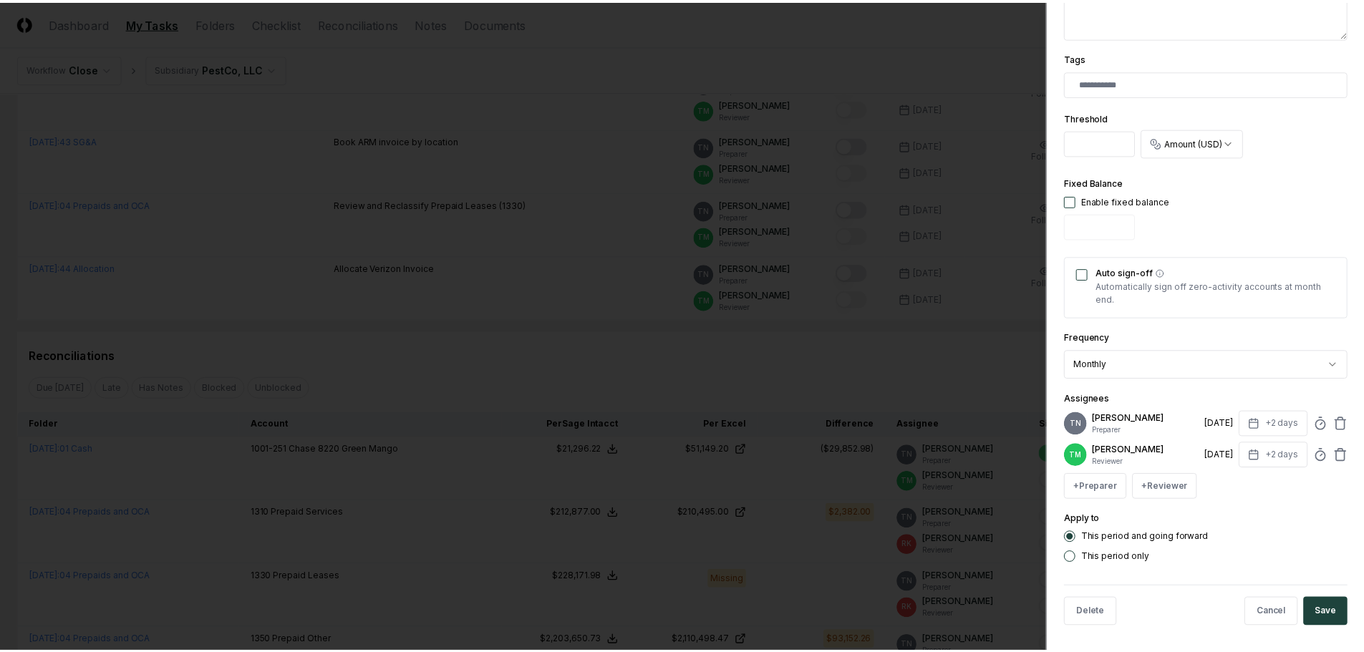
scroll to position [372, 0]
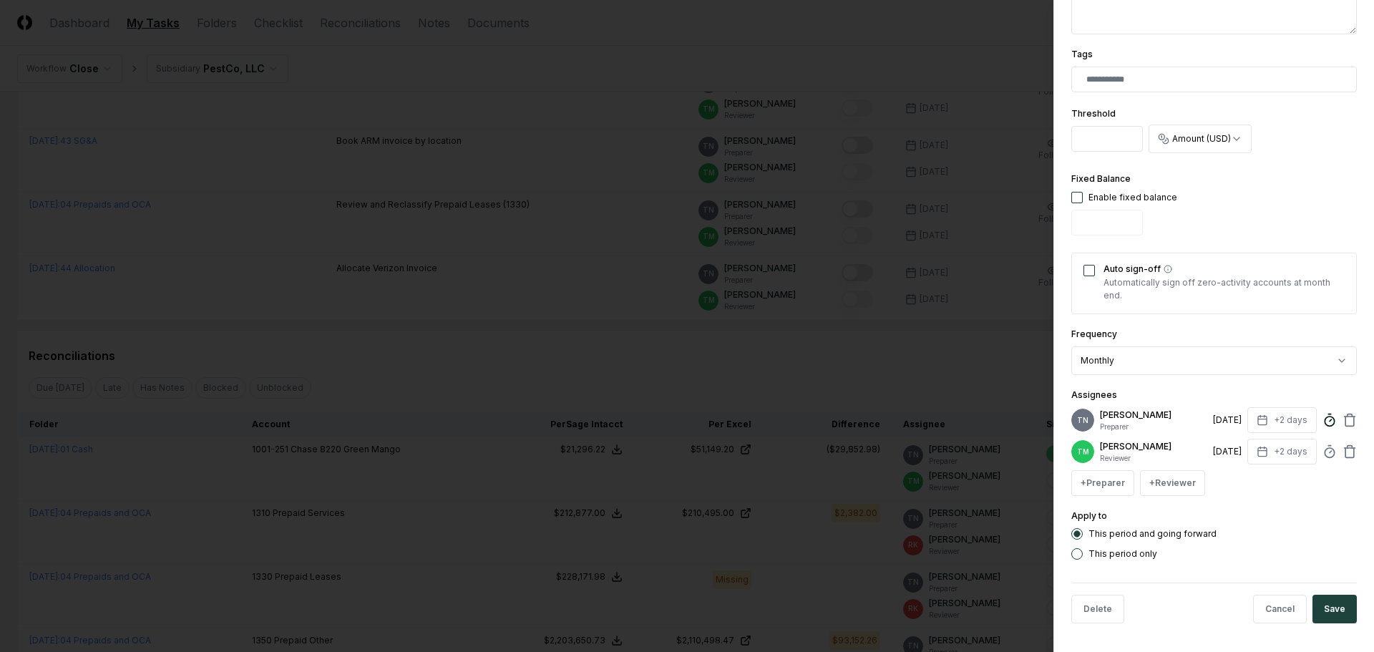
click at [1323, 416] on icon at bounding box center [1330, 420] width 14 height 14
type input "*****"
click at [1313, 601] on button "Save" at bounding box center [1335, 609] width 44 height 29
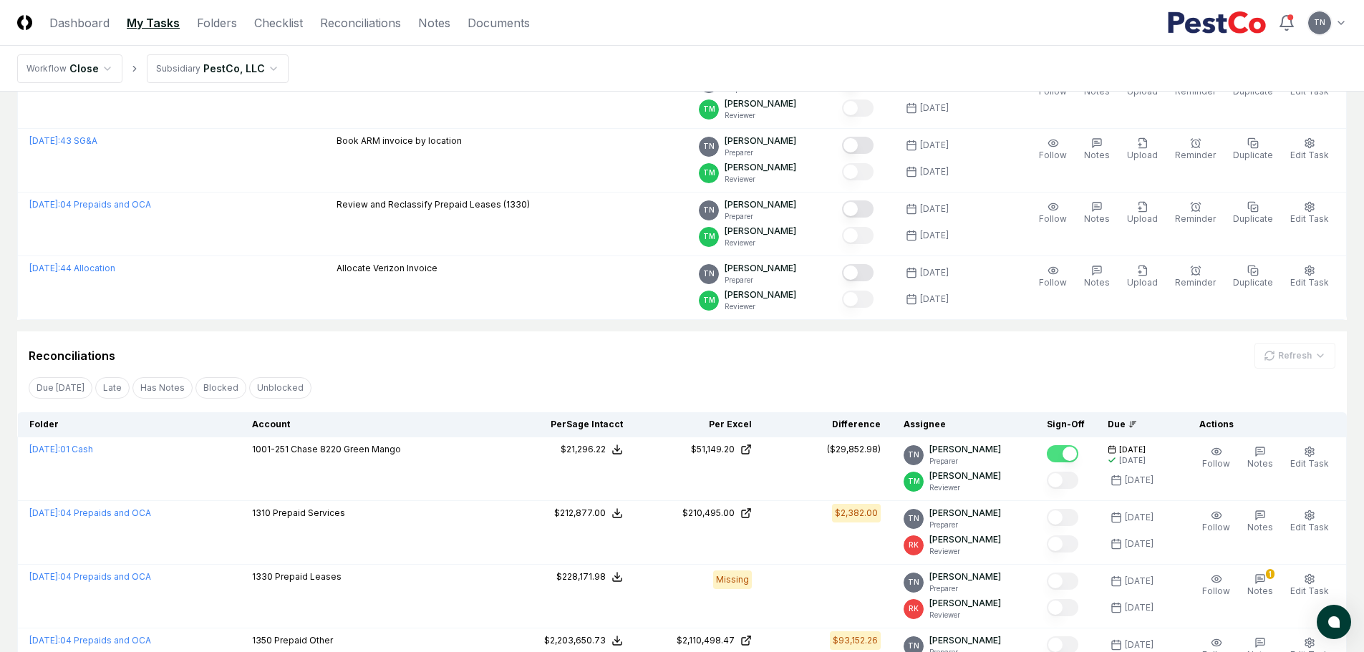
click at [833, 387] on div "Due Today Late Has Notes Blocked Unblocked Clear Filter" at bounding box center [681, 387] width 1329 height 26
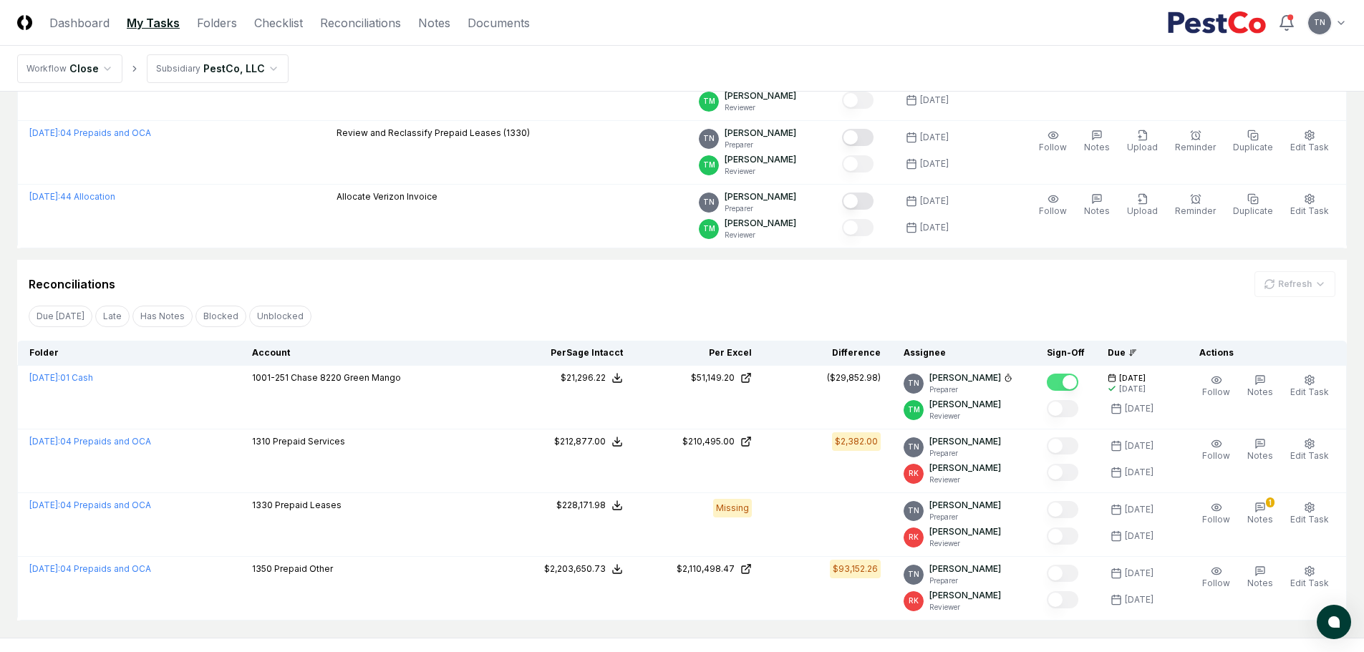
scroll to position [0, 0]
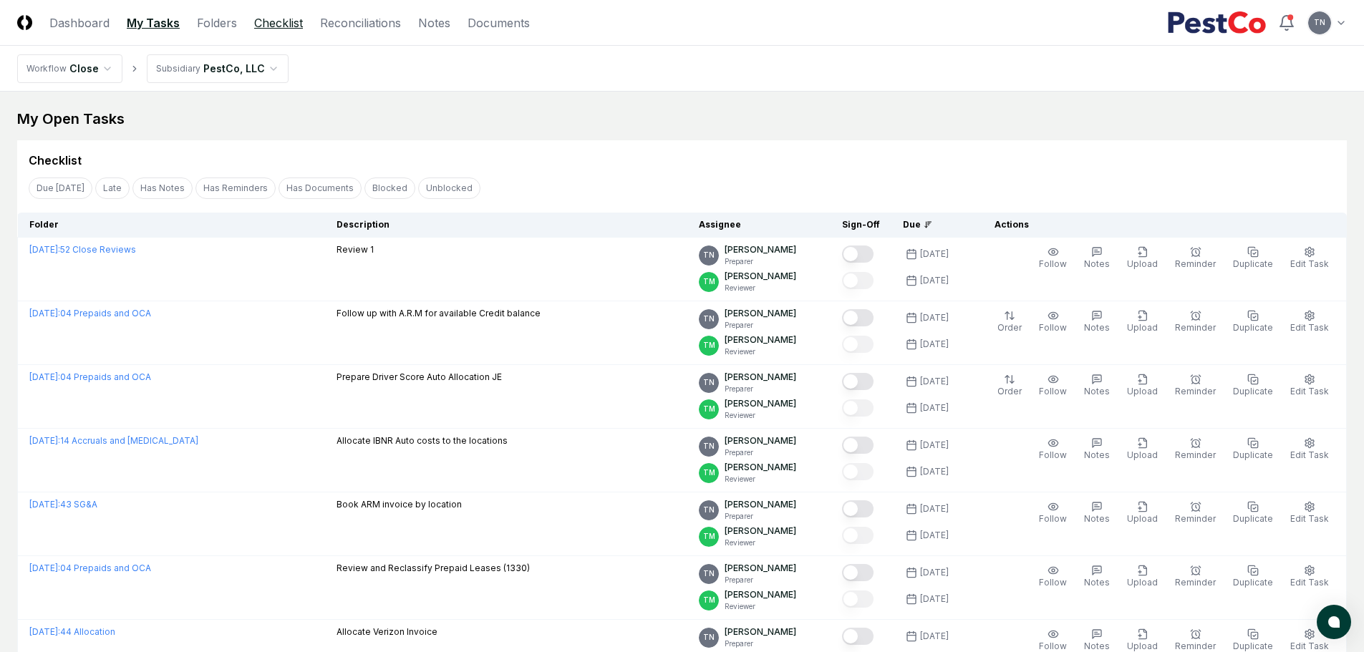
click at [291, 28] on link "Checklist" at bounding box center [278, 22] width 49 height 17
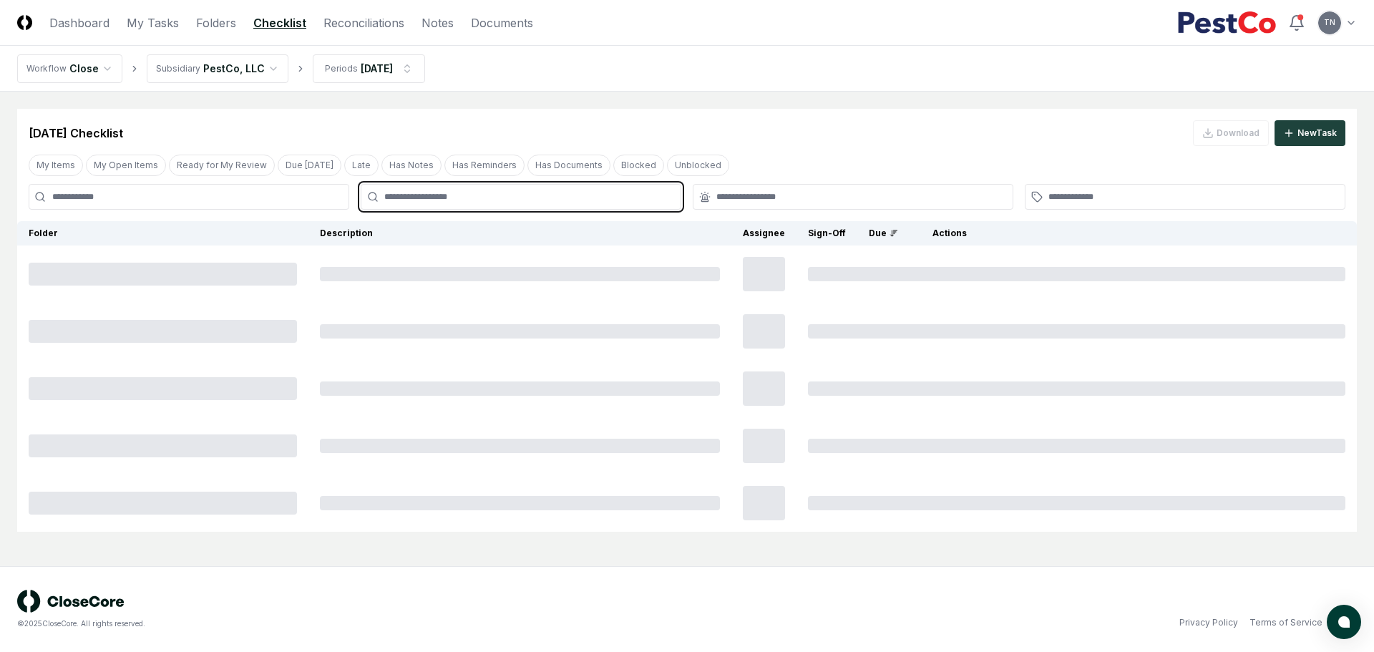
click at [413, 199] on input "text" at bounding box center [528, 196] width 288 height 13
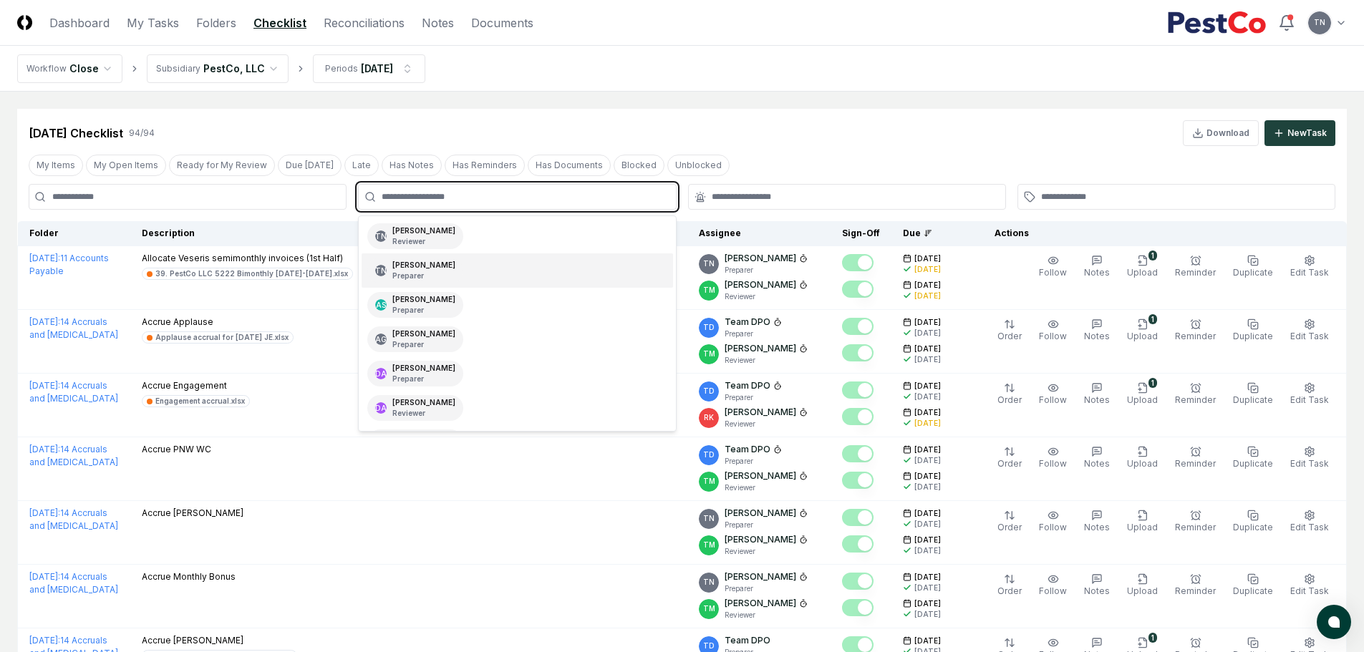
click at [425, 267] on div "Thang Nguyen Preparer" at bounding box center [423, 270] width 63 height 21
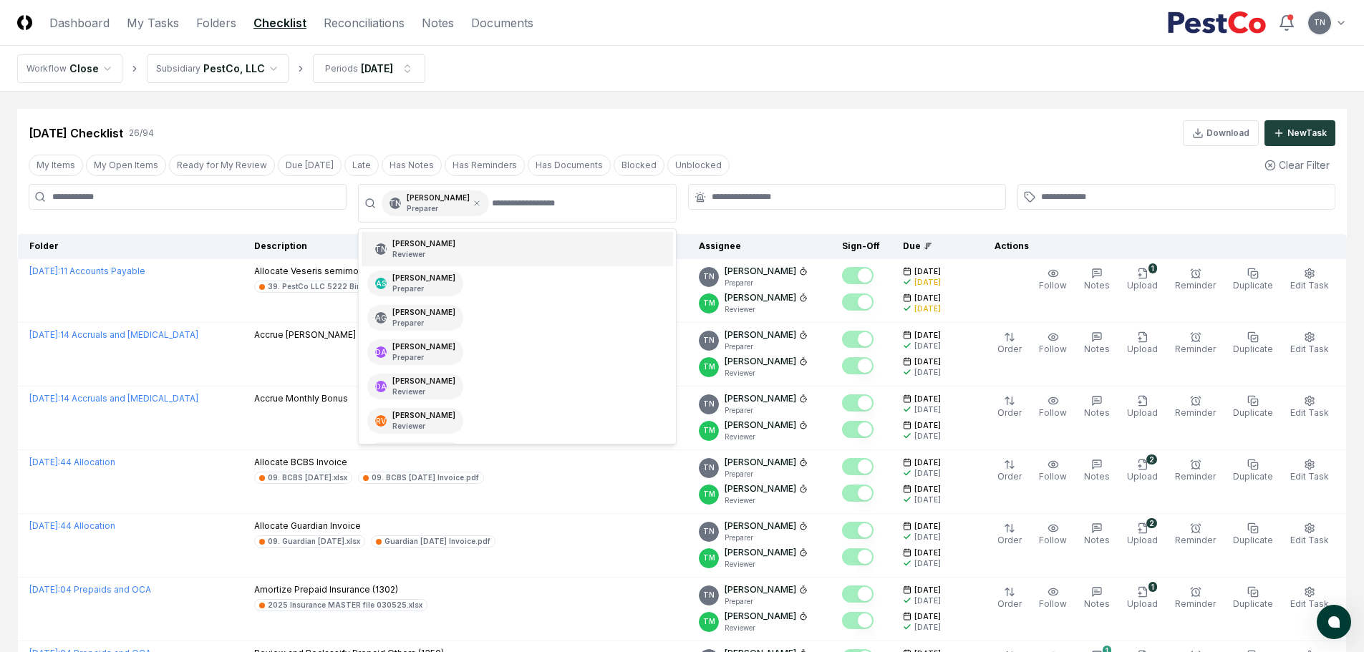
click at [898, 173] on div "My Items My Open Items Ready for My Review Due Today Late Has Notes Has Reminde…" at bounding box center [681, 165] width 1329 height 26
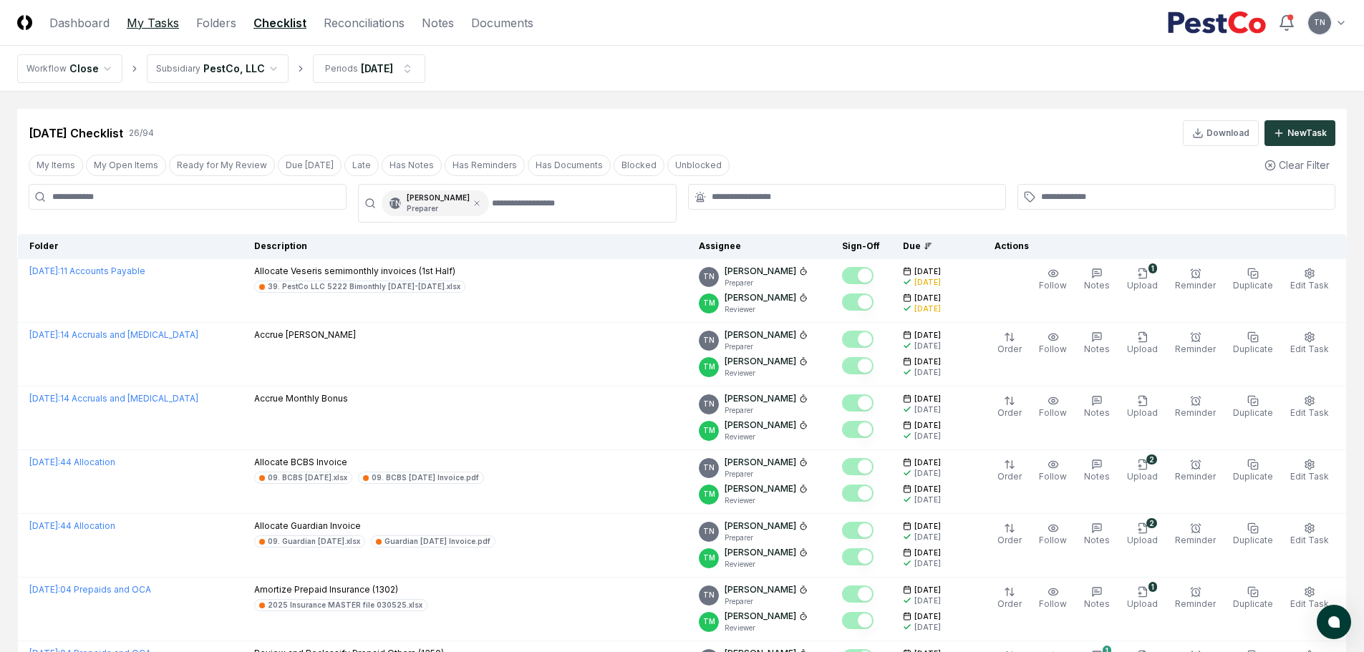
click at [157, 24] on link "My Tasks" at bounding box center [153, 22] width 52 height 17
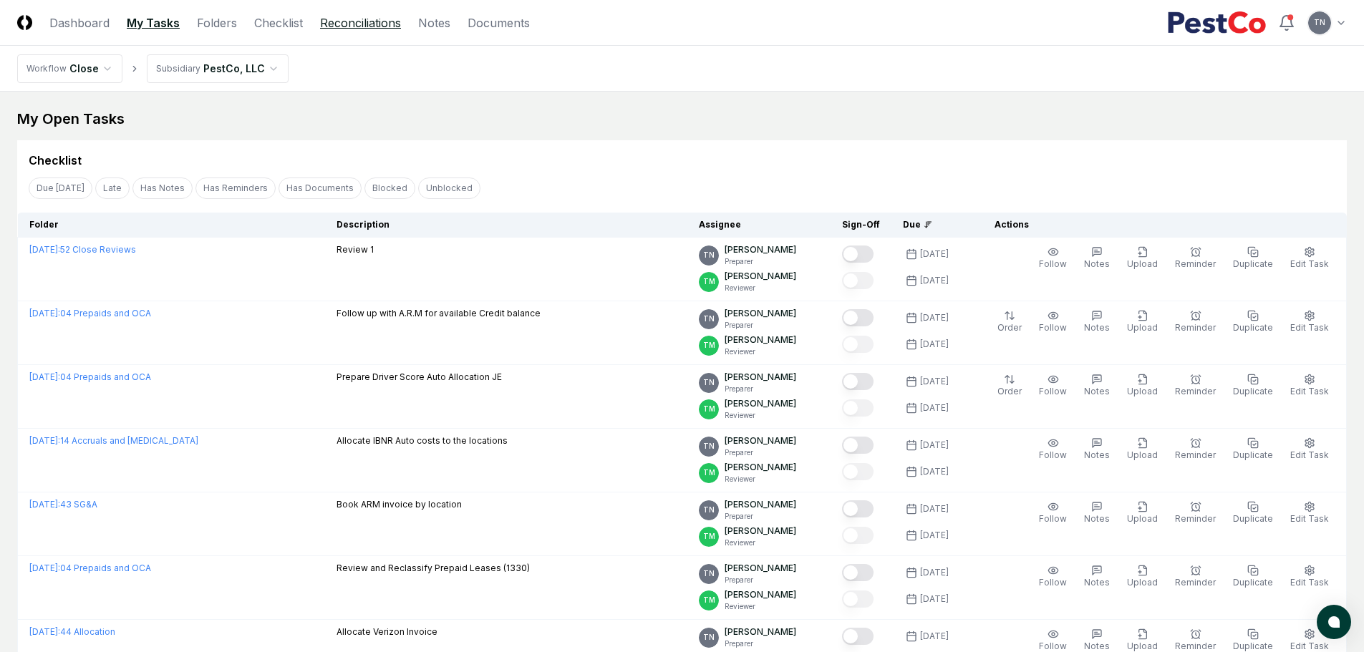
click at [370, 24] on link "Reconciliations" at bounding box center [360, 22] width 81 height 17
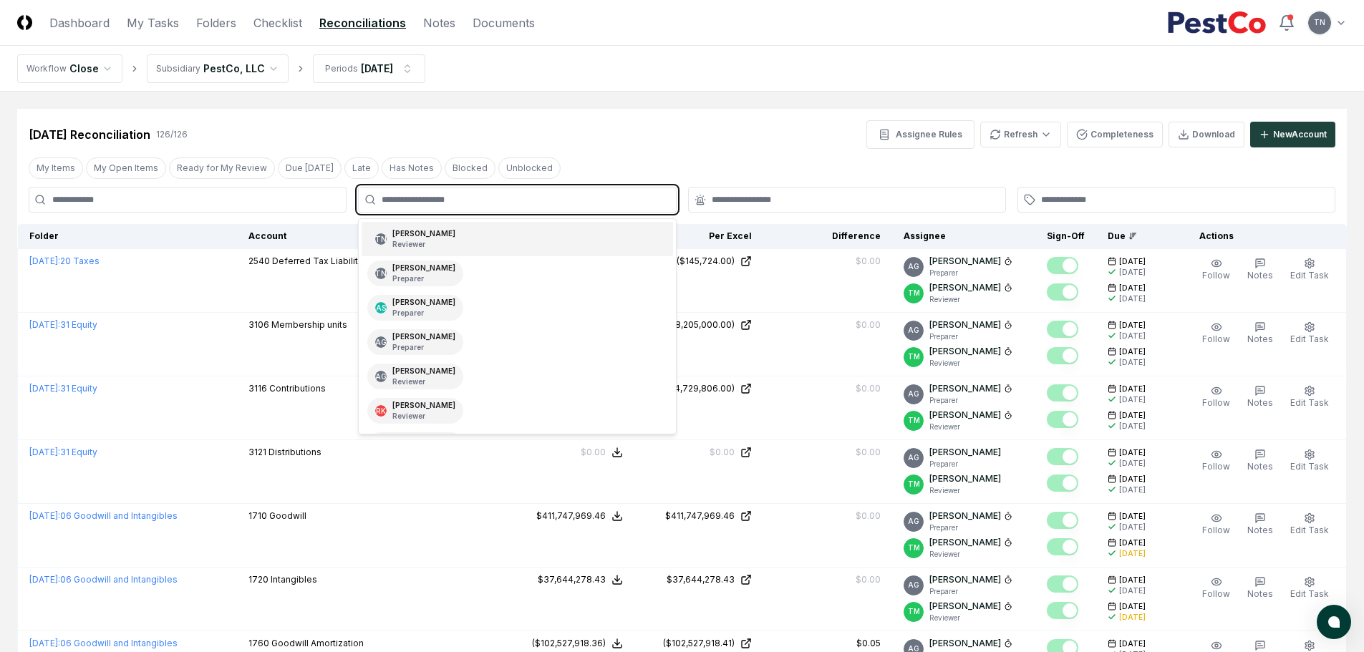
click at [426, 198] on input "text" at bounding box center [524, 199] width 285 height 13
click at [432, 264] on div "Thang Nguyen Preparer" at bounding box center [423, 273] width 63 height 21
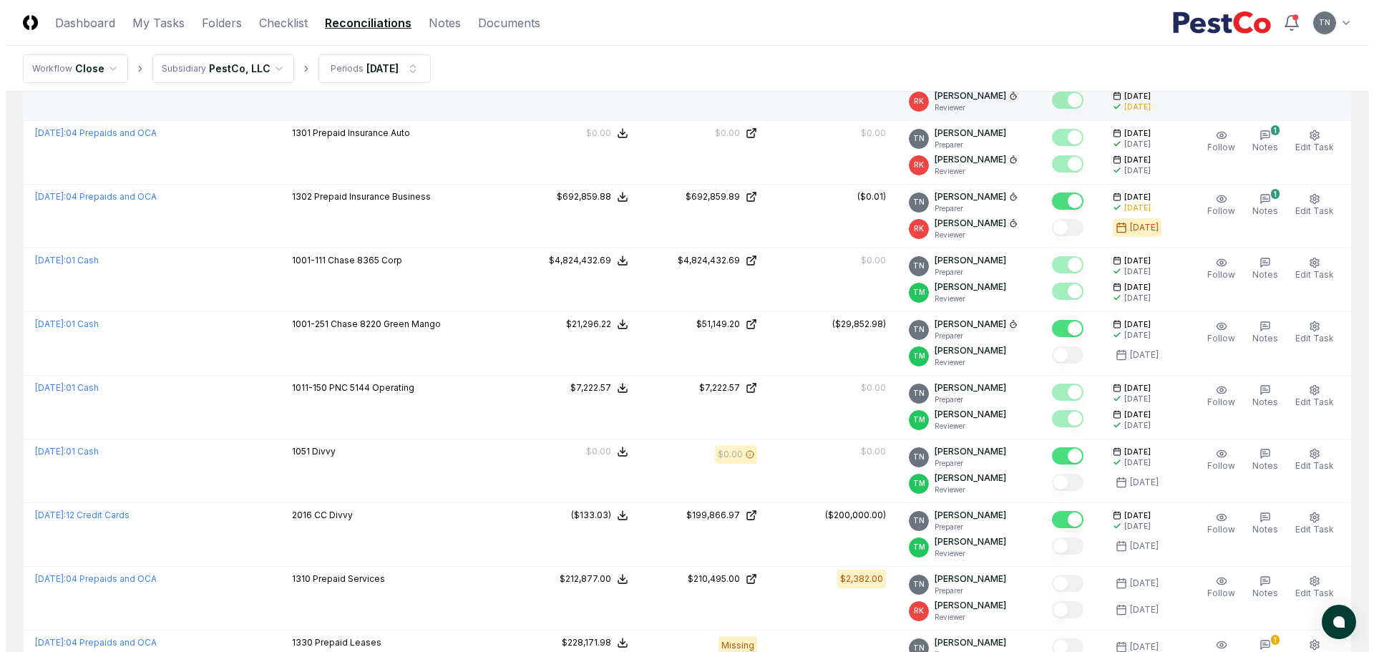
scroll to position [716, 0]
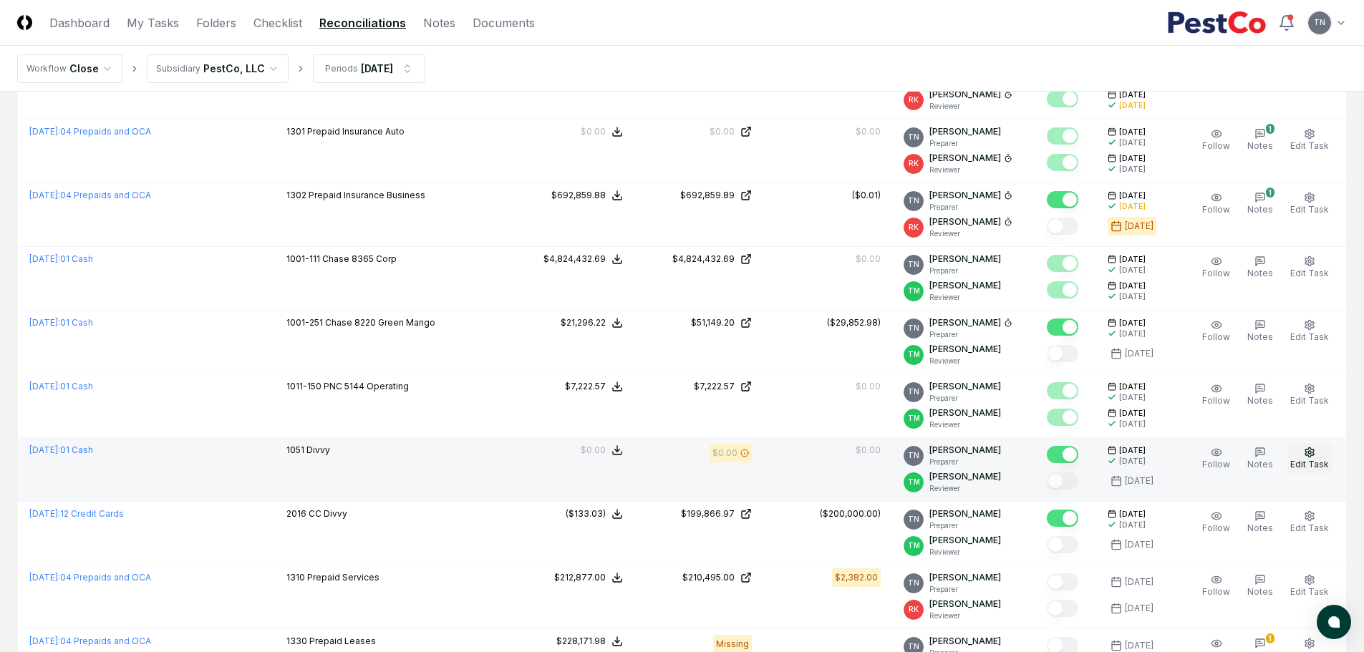
click at [1308, 452] on icon "button" at bounding box center [1308, 452] width 11 height 11
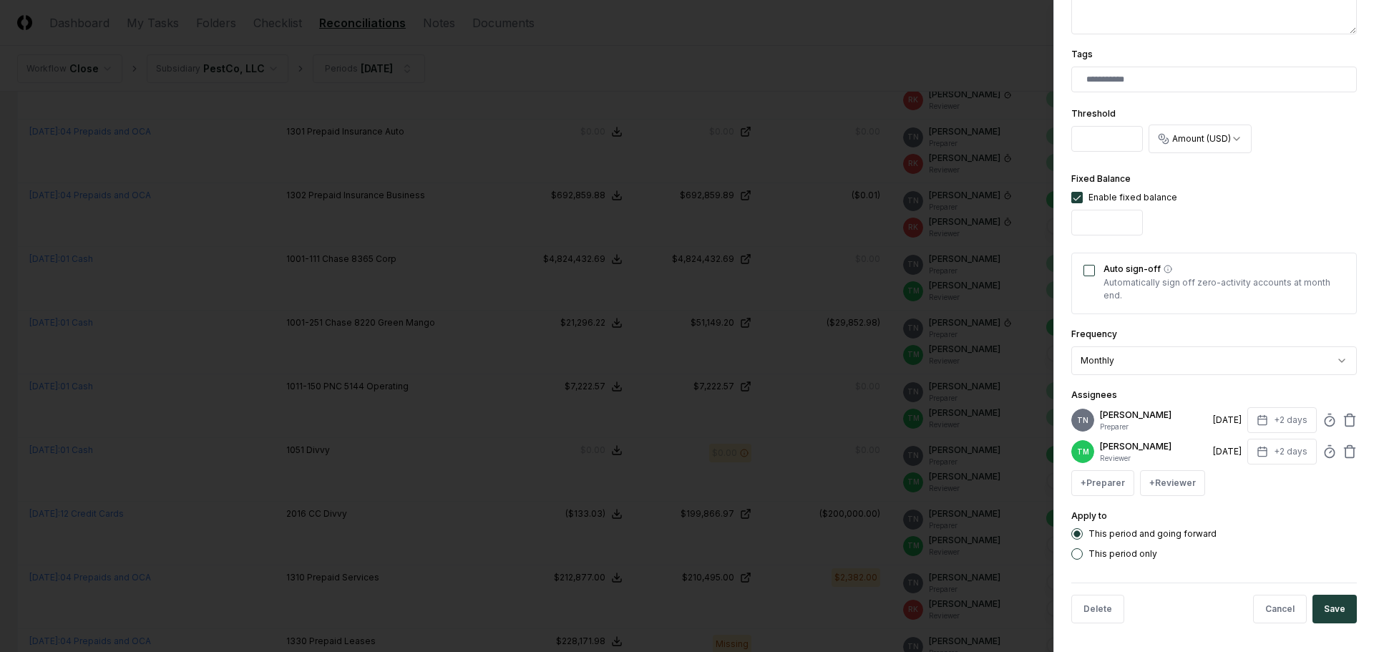
scroll to position [372, 0]
click at [1323, 413] on icon at bounding box center [1330, 420] width 14 height 14
type input "******"
click at [1319, 607] on button "Save" at bounding box center [1335, 609] width 44 height 29
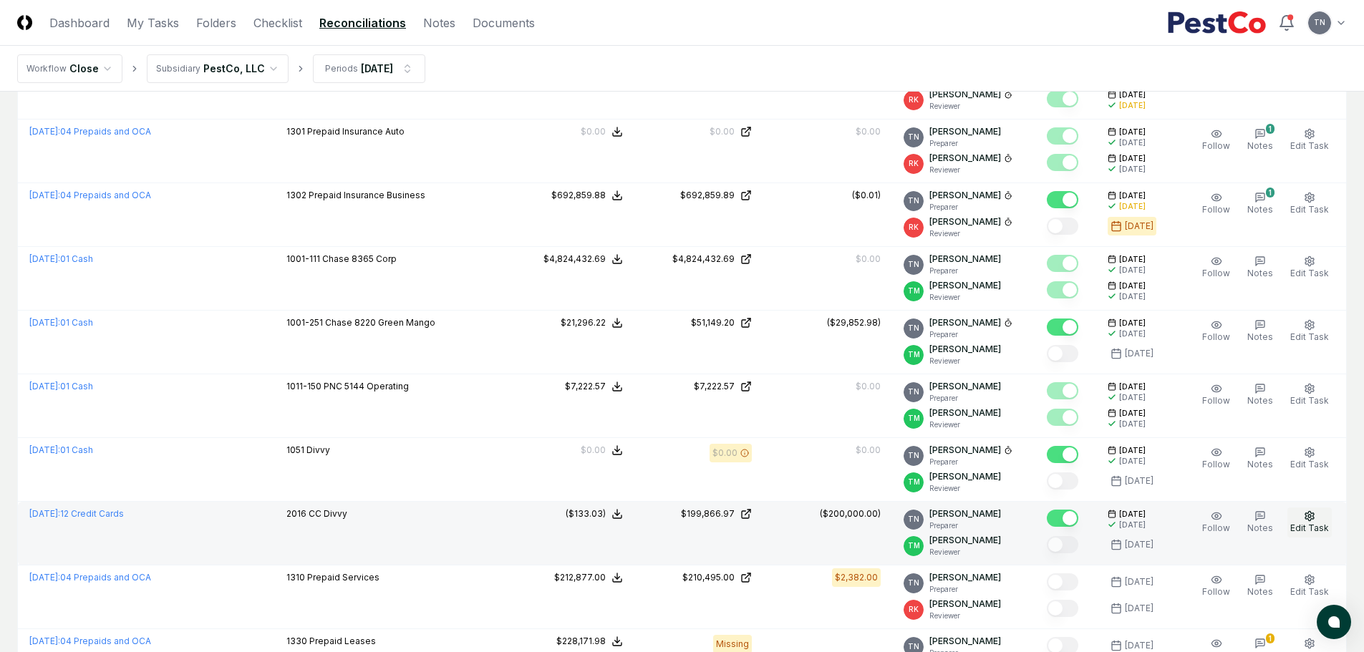
click at [1311, 518] on circle "button" at bounding box center [1309, 516] width 3 height 3
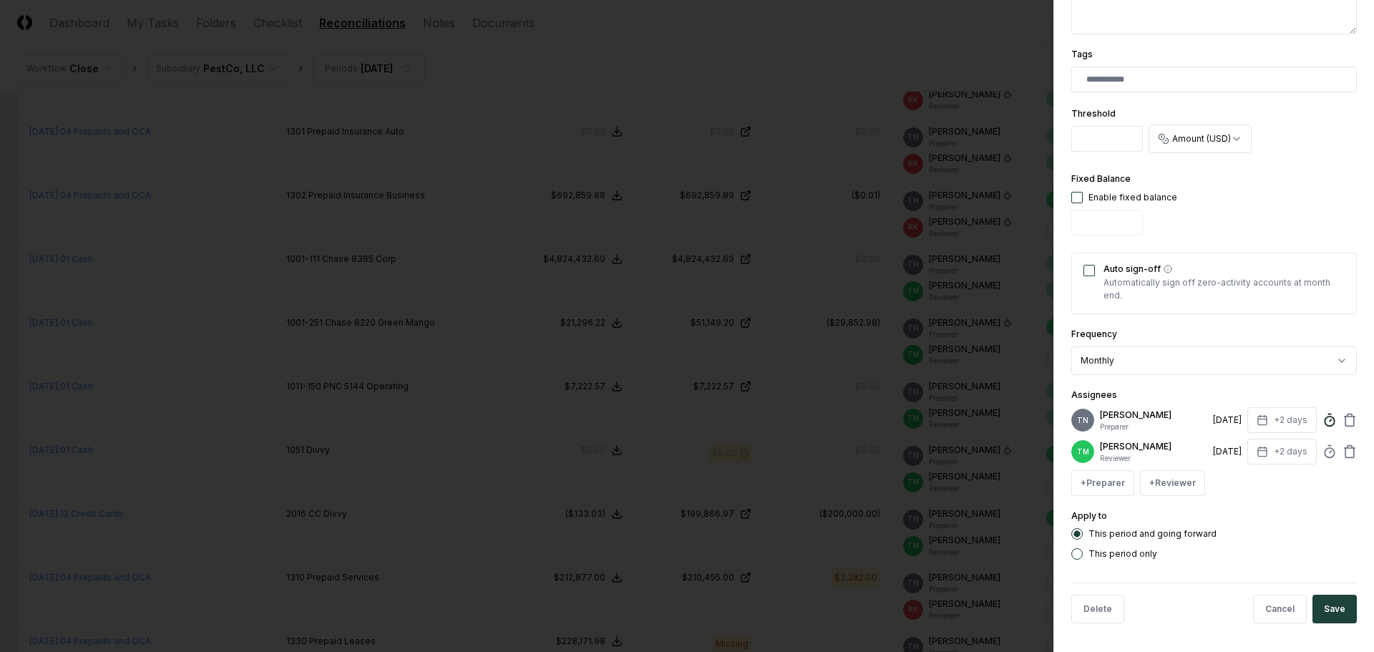
click at [1323, 413] on icon at bounding box center [1330, 420] width 14 height 14
type input "******"
click at [1326, 607] on button "Save" at bounding box center [1335, 609] width 44 height 29
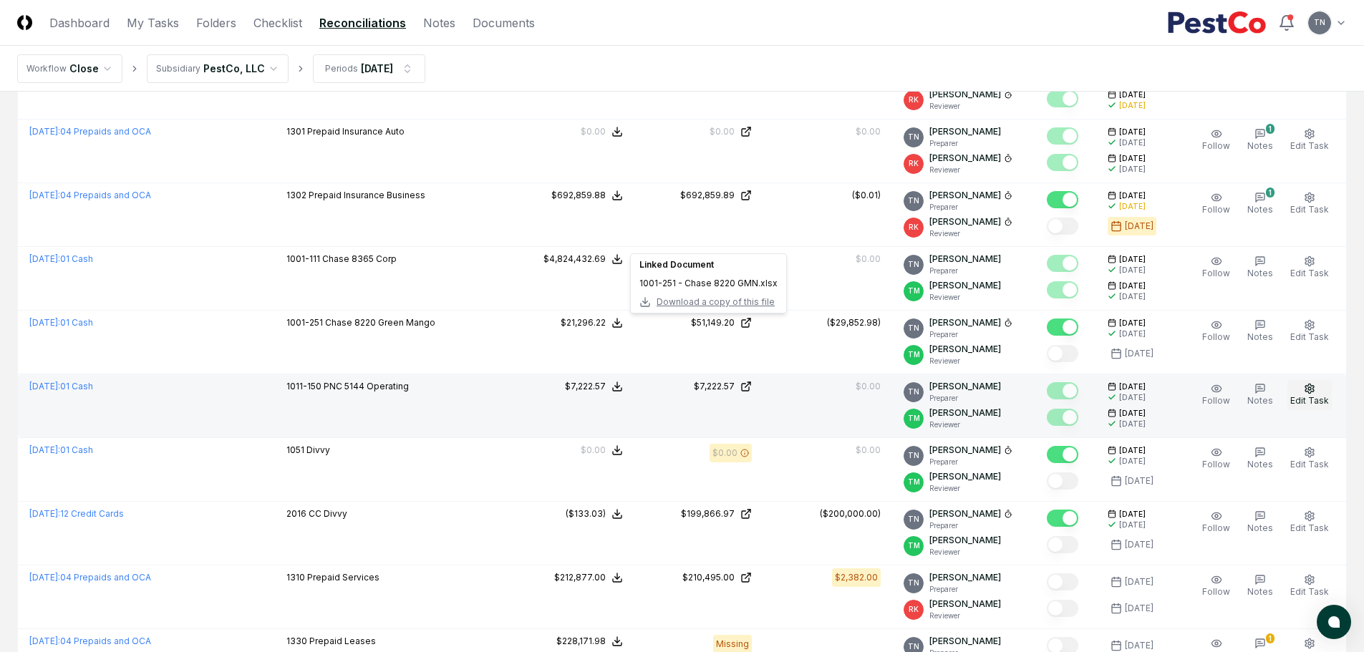
click at [1311, 389] on circle "button" at bounding box center [1309, 388] width 3 height 3
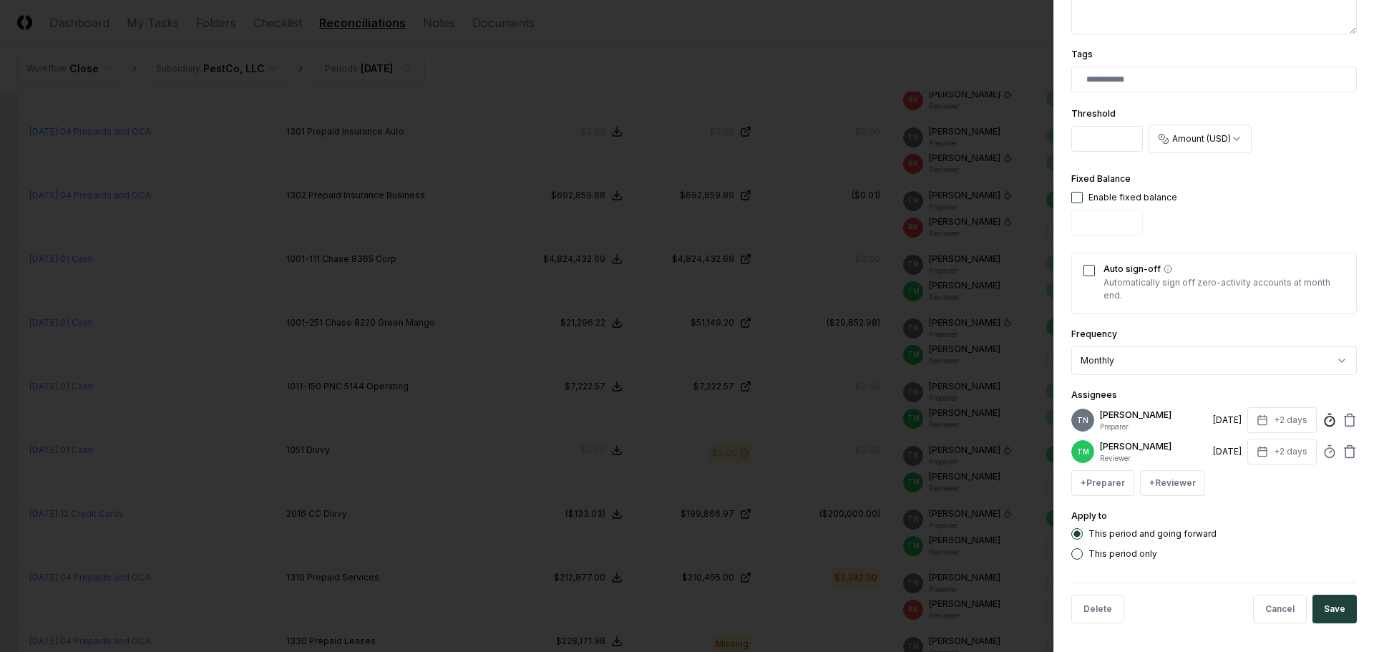
click at [1325, 417] on circle at bounding box center [1329, 421] width 9 height 9
type input "*****"
drag, startPoint x: 1318, startPoint y: 608, endPoint x: 1312, endPoint y: 597, distance: 12.2
click at [1319, 608] on button "Save" at bounding box center [1335, 609] width 44 height 29
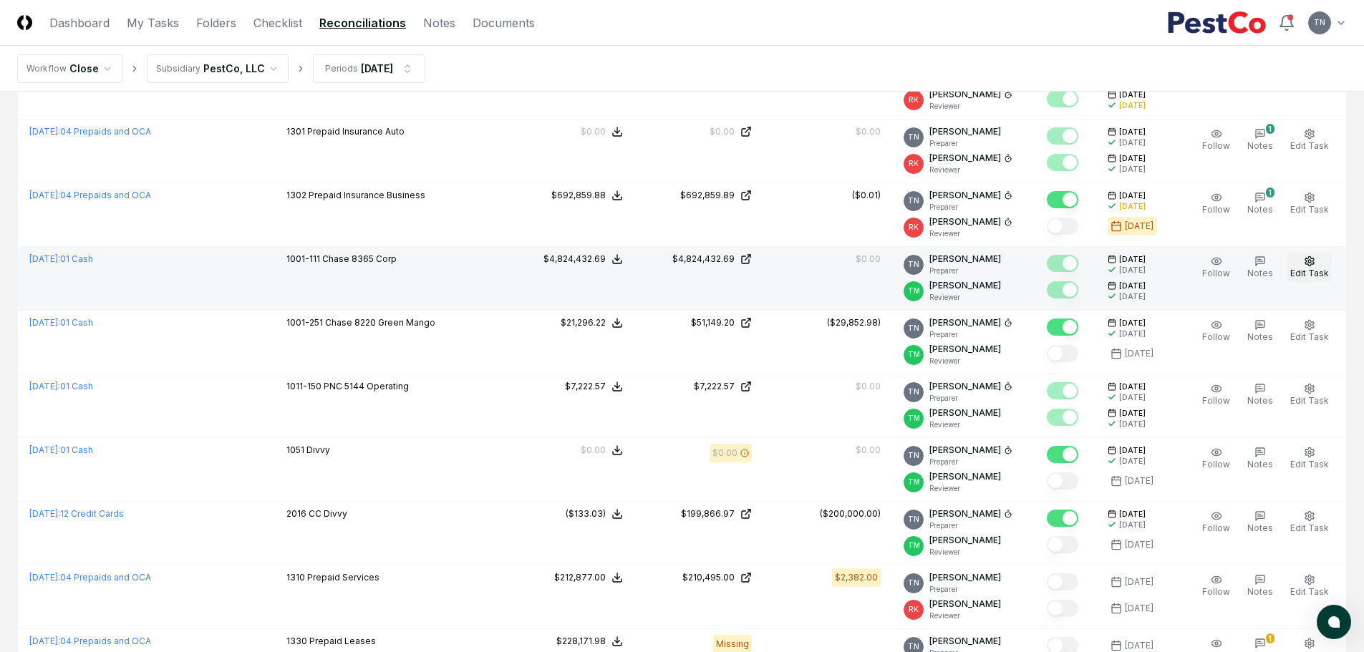
click at [1309, 262] on circle "button" at bounding box center [1309, 261] width 3 height 3
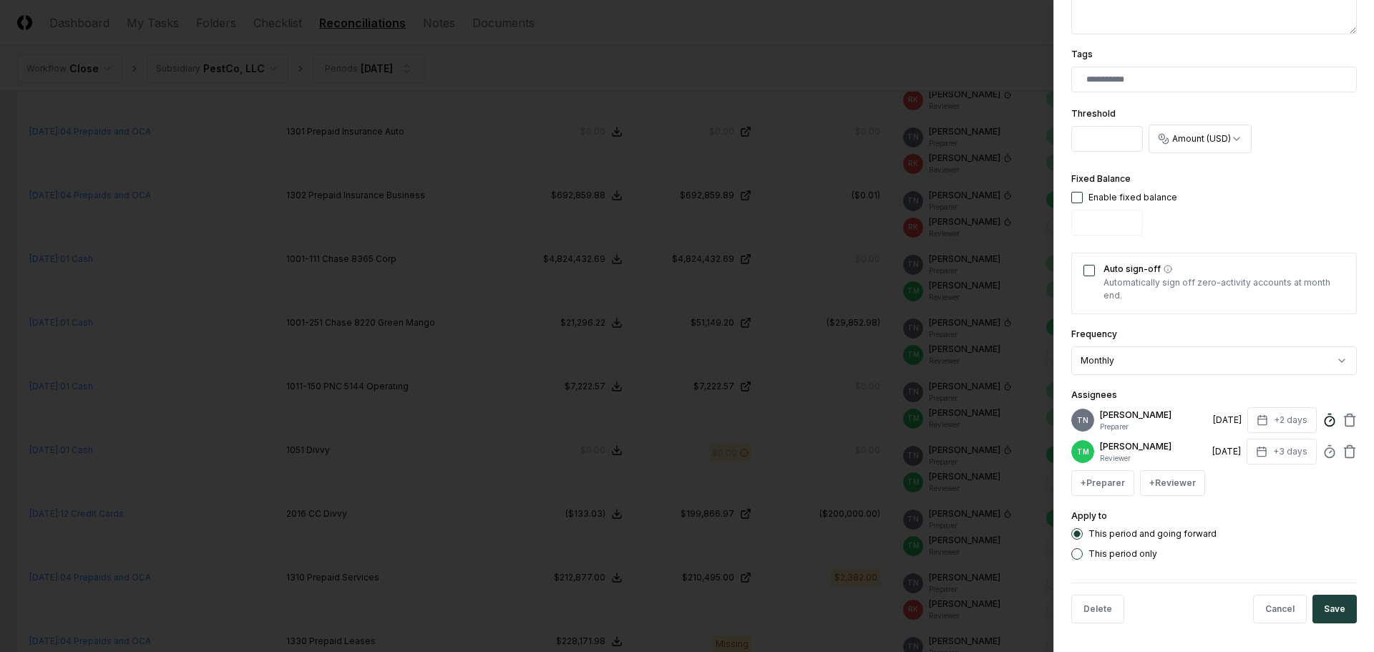
click at [1323, 413] on icon at bounding box center [1330, 420] width 14 height 14
type input "*****"
click at [1328, 613] on button "Save" at bounding box center [1335, 609] width 44 height 29
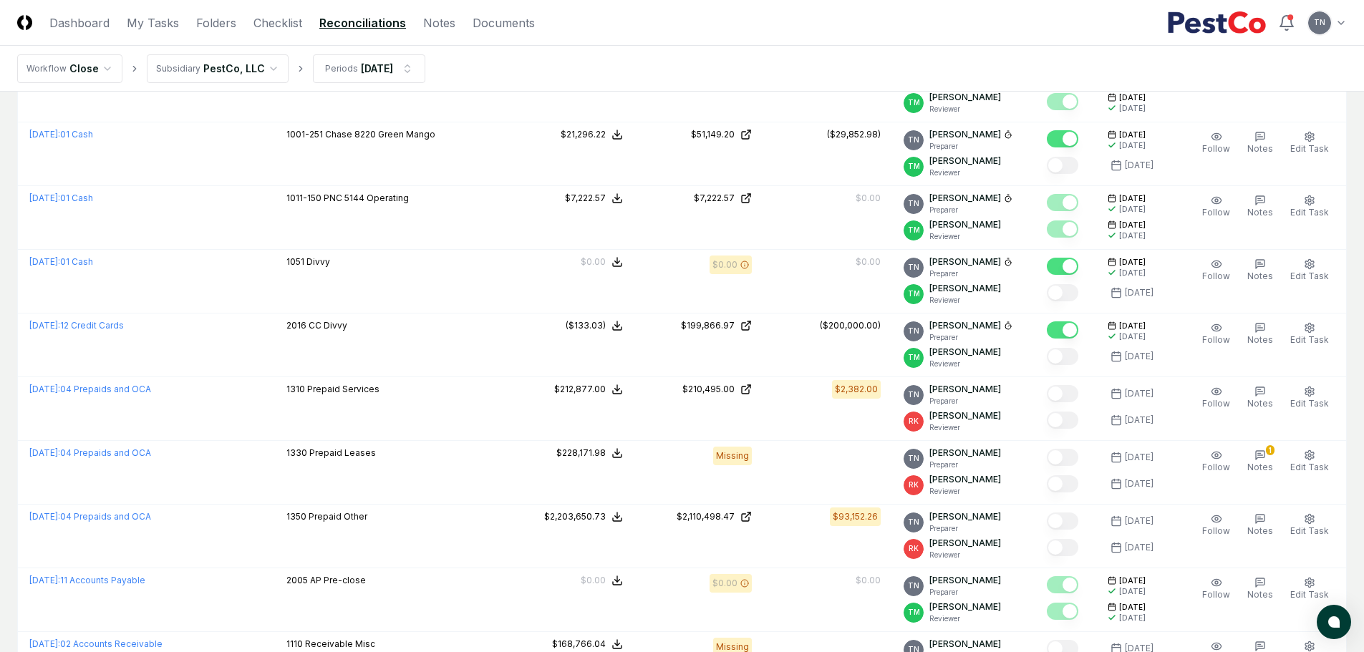
scroll to position [931, 0]
